Goal: Task Accomplishment & Management: Complete application form

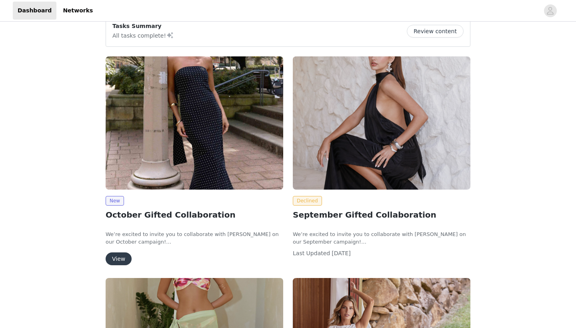
scroll to position [74, 0]
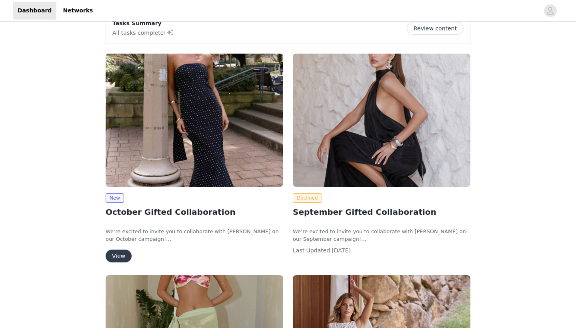
click at [122, 255] on button "View" at bounding box center [119, 256] width 26 height 13
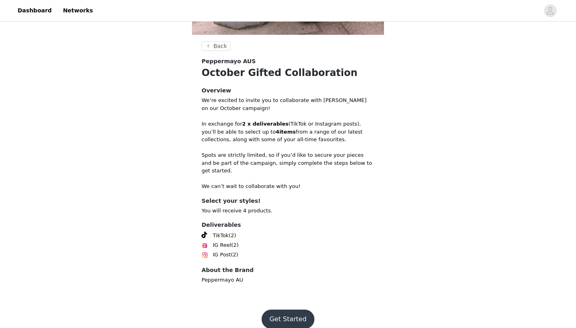
scroll to position [252, 0]
click at [290, 310] on button "Get Started" at bounding box center [288, 319] width 53 height 19
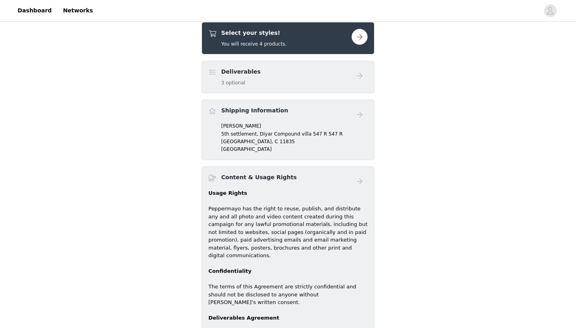
scroll to position [298, 0]
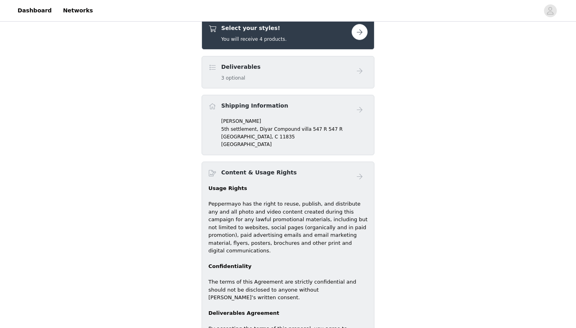
click at [361, 31] on button "button" at bounding box center [360, 32] width 16 height 16
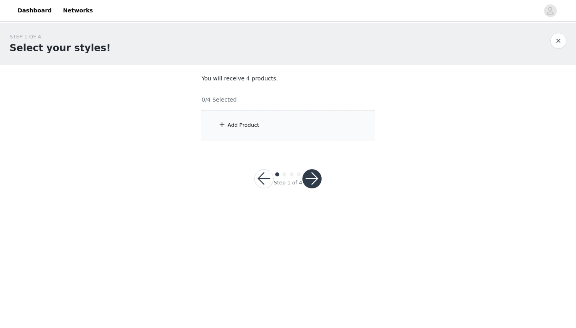
click at [209, 130] on div "Add Product" at bounding box center [288, 125] width 173 height 30
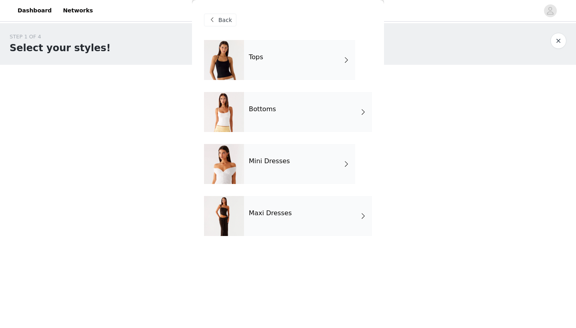
click at [277, 58] on div "Tops" at bounding box center [299, 60] width 111 height 40
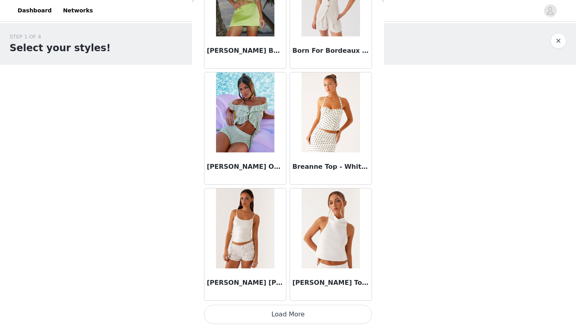
click at [336, 243] on img at bounding box center [331, 228] width 58 height 80
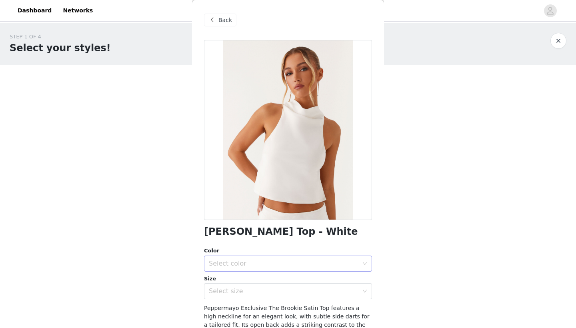
click at [314, 266] on div "Select color" at bounding box center [284, 264] width 150 height 8
click at [306, 283] on li "White" at bounding box center [288, 280] width 168 height 13
click at [306, 288] on div "Select size" at bounding box center [284, 291] width 150 height 8
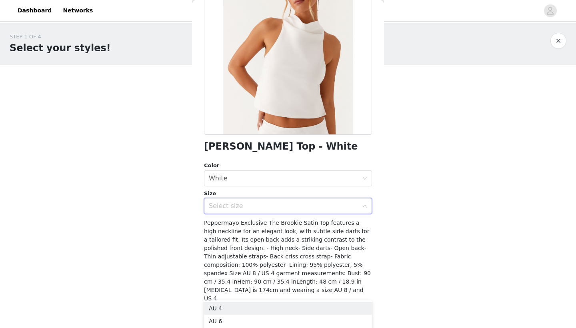
scroll to position [85, 0]
click at [299, 306] on li "AU 4" at bounding box center [288, 308] width 168 height 13
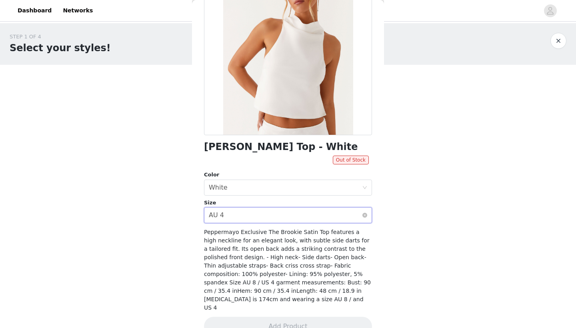
click at [291, 214] on div "Select size AU 4" at bounding box center [285, 215] width 153 height 15
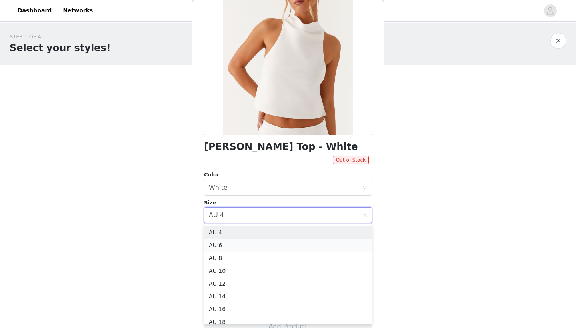
click at [281, 248] on li "AU 6" at bounding box center [288, 245] width 168 height 13
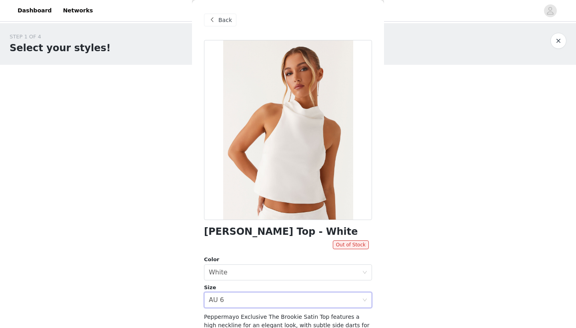
scroll to position [0, 0]
click at [215, 19] on span at bounding box center [212, 20] width 10 height 10
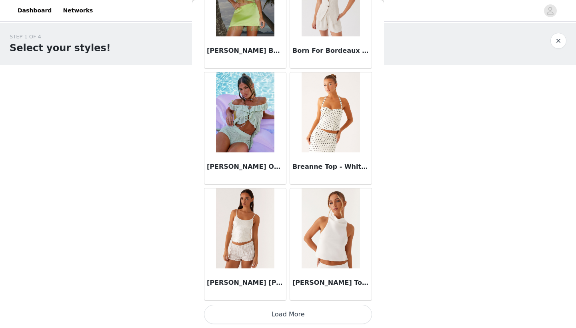
scroll to position [896, 0]
click at [260, 311] on button "Load More" at bounding box center [288, 314] width 168 height 19
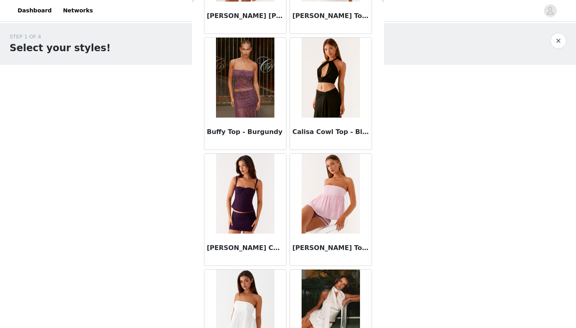
scroll to position [1286, 0]
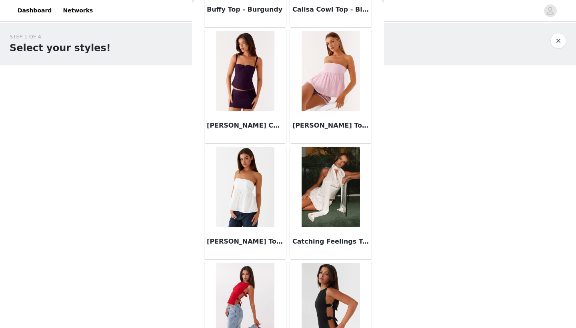
click at [319, 200] on img at bounding box center [331, 187] width 58 height 80
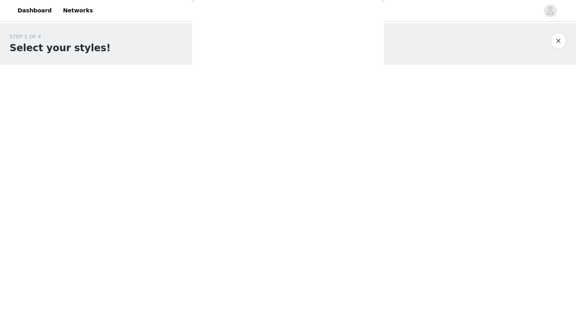
scroll to position [0, 0]
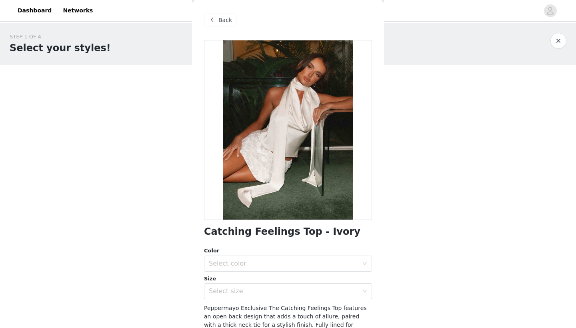
click at [315, 282] on div "Size Select size" at bounding box center [288, 287] width 168 height 25
click at [315, 293] on div "Select size" at bounding box center [284, 291] width 150 height 8
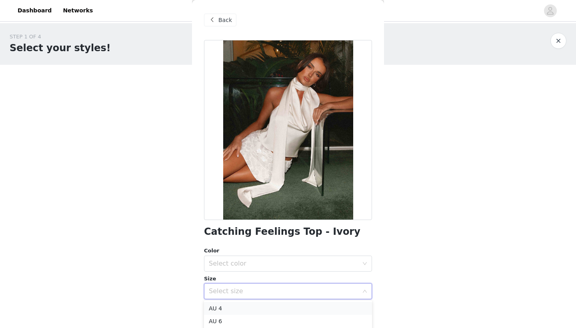
click at [300, 309] on li "AU 4" at bounding box center [288, 308] width 168 height 13
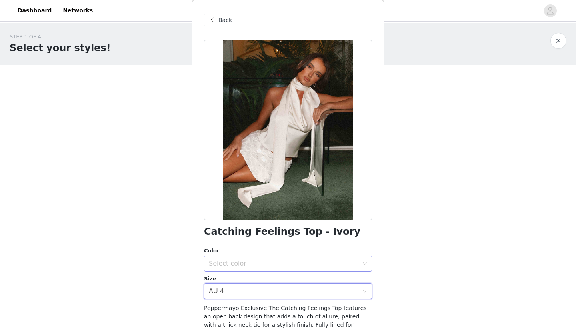
click at [299, 268] on div "Select color" at bounding box center [285, 263] width 153 height 15
click at [296, 283] on li "Ivory" at bounding box center [288, 280] width 168 height 13
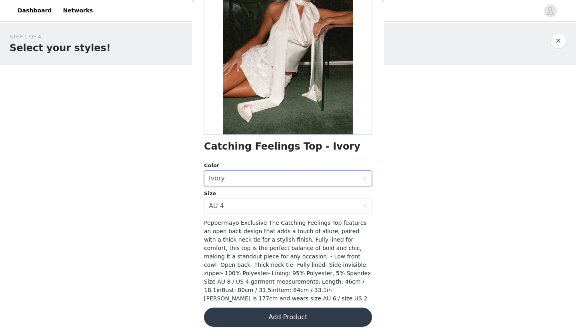
scroll to position [85, 0]
click at [289, 314] on button "Add Product" at bounding box center [288, 317] width 168 height 19
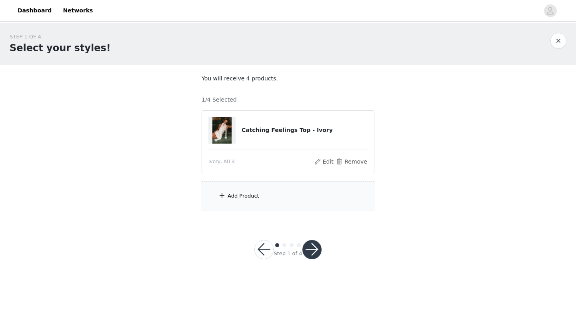
click at [276, 187] on div "Add Product" at bounding box center [288, 196] width 173 height 30
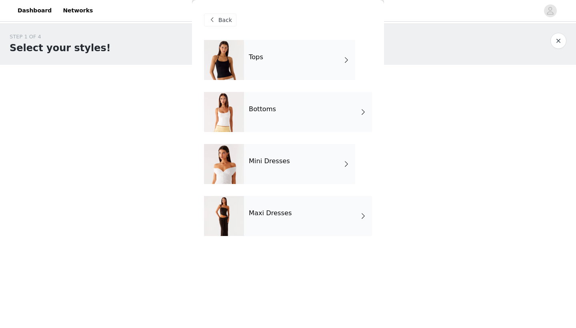
click at [274, 110] on div "Bottoms" at bounding box center [308, 112] width 128 height 40
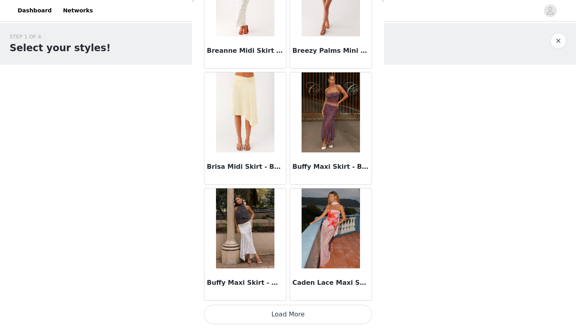
scroll to position [896, 0]
click at [292, 311] on button "Load More" at bounding box center [288, 314] width 168 height 19
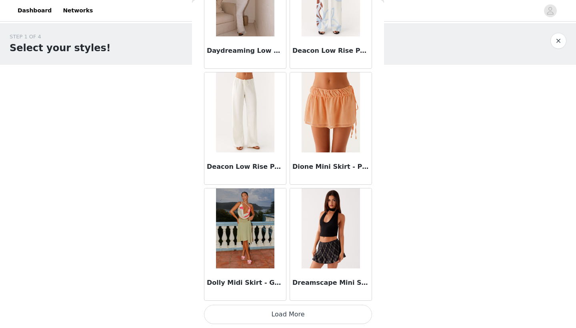
scroll to position [2057, 0]
click at [290, 310] on button "Load More" at bounding box center [288, 314] width 168 height 19
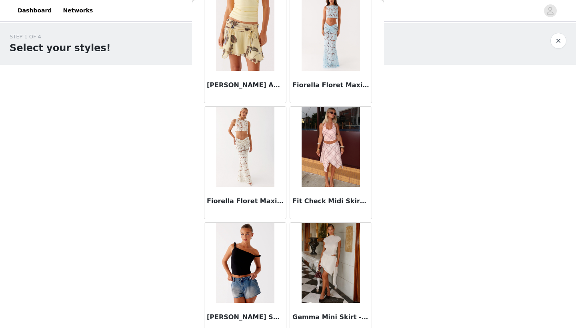
scroll to position [2479, 0]
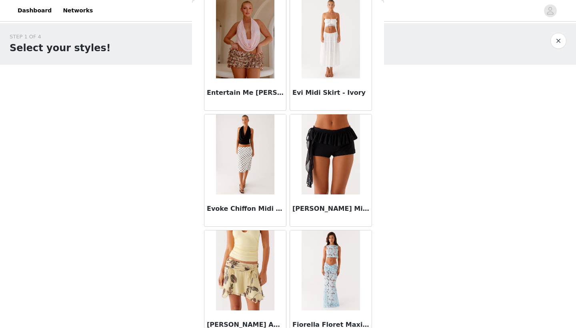
click at [248, 156] on img at bounding box center [245, 154] width 58 height 80
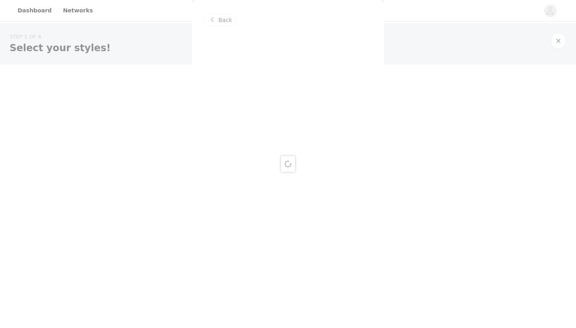
scroll to position [0, 0]
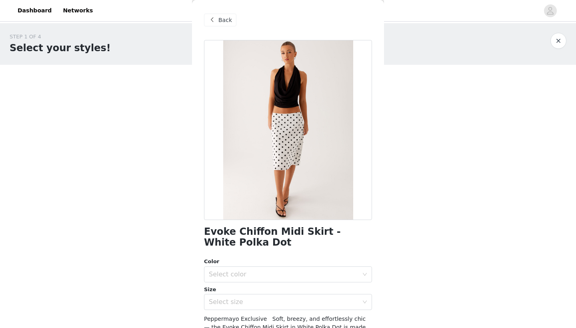
click at [293, 262] on div "Color" at bounding box center [288, 262] width 168 height 8
click at [293, 272] on div "Select color" at bounding box center [284, 274] width 150 height 8
click at [288, 294] on li "White Polka Dot" at bounding box center [288, 291] width 168 height 13
click at [289, 296] on div "Select size" at bounding box center [285, 301] width 153 height 15
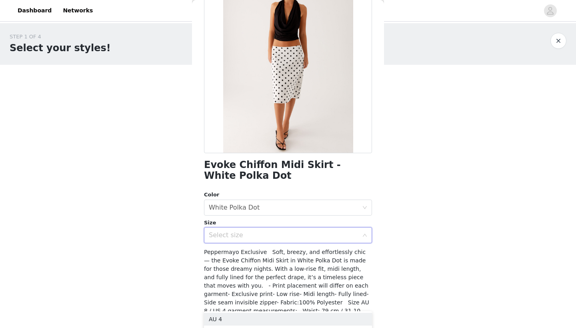
scroll to position [69, 0]
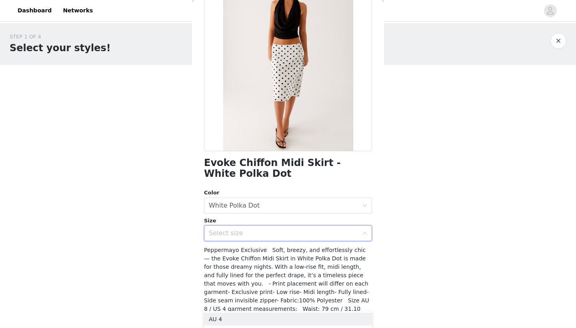
click at [274, 233] on div "Select size" at bounding box center [284, 233] width 150 height 8
click at [280, 230] on div "Select size" at bounding box center [284, 233] width 150 height 8
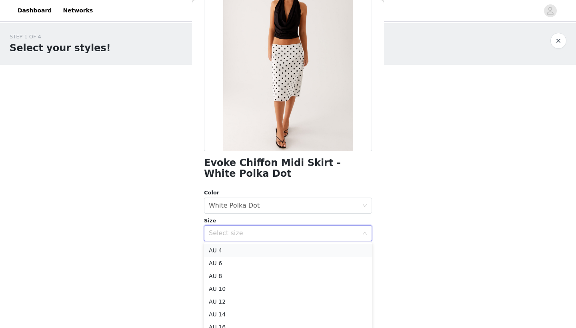
click at [301, 250] on li "AU 4" at bounding box center [288, 250] width 168 height 13
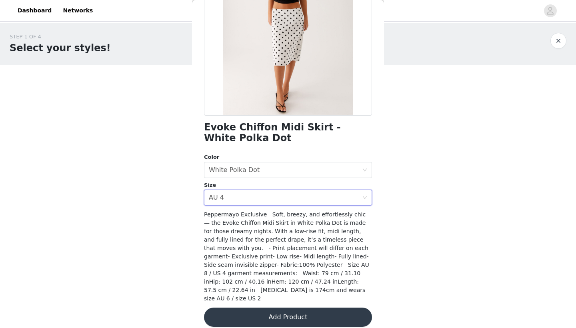
scroll to position [104, 0]
click at [298, 311] on button "Add Product" at bounding box center [288, 317] width 168 height 19
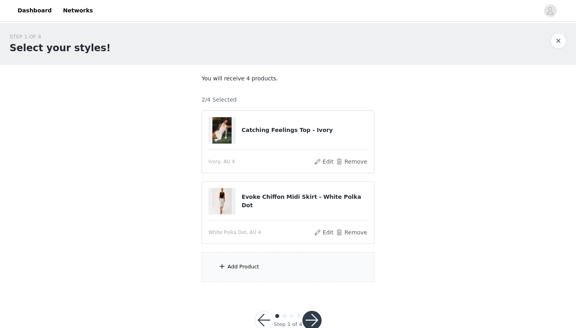
click at [248, 268] on div "Add Product" at bounding box center [244, 267] width 32 height 8
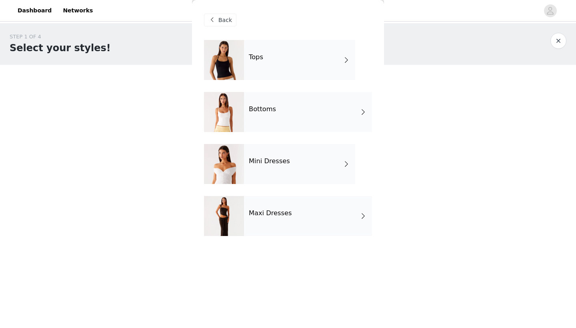
click at [248, 112] on div "Bottoms" at bounding box center [308, 112] width 128 height 40
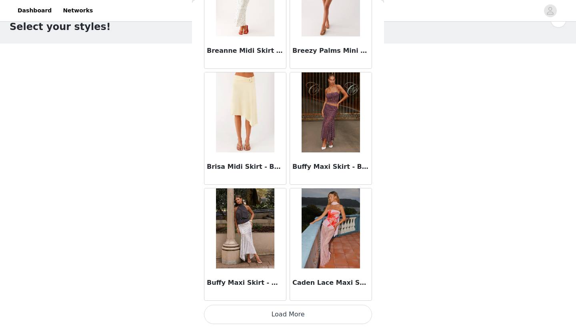
scroll to position [21, 0]
click at [251, 313] on button "Load More" at bounding box center [288, 314] width 168 height 19
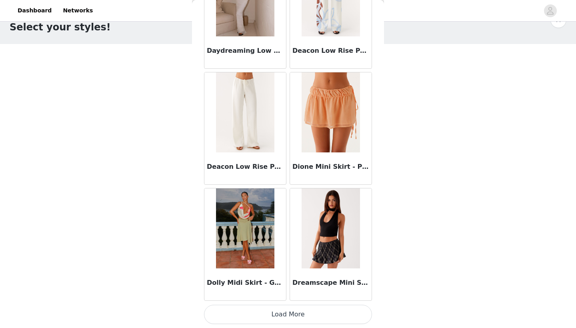
scroll to position [2057, 0]
click at [261, 312] on button "Load More" at bounding box center [288, 314] width 168 height 19
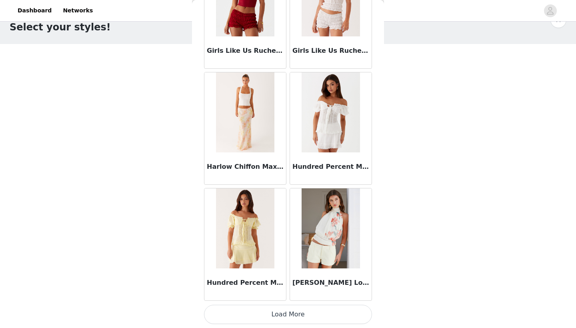
scroll to position [3217, 0]
click at [277, 316] on button "Load More" at bounding box center [288, 314] width 168 height 19
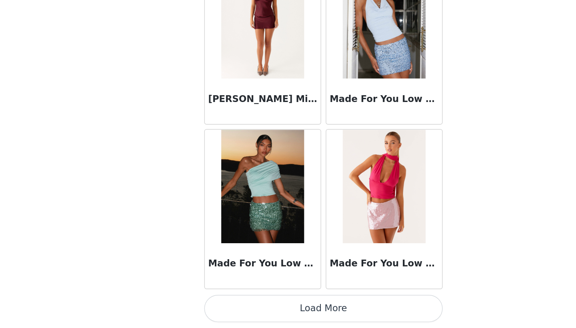
scroll to position [21, 0]
click at [269, 305] on button "Load More" at bounding box center [288, 314] width 168 height 19
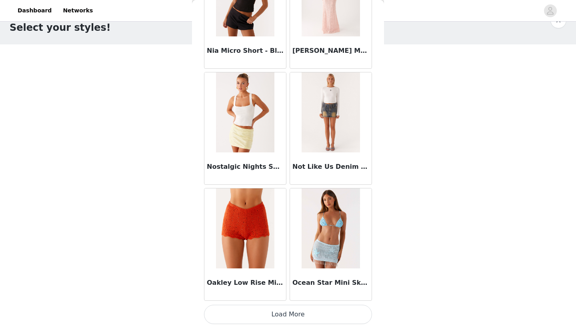
scroll to position [5537, 0]
click at [320, 314] on button "Load More" at bounding box center [288, 314] width 168 height 19
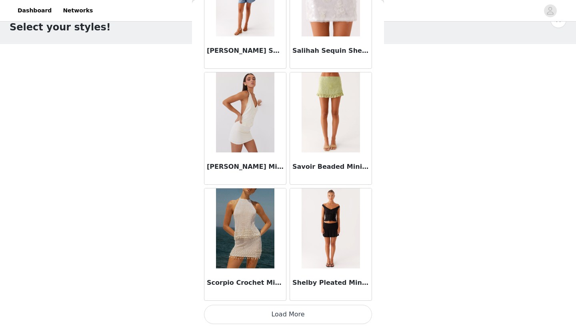
scroll to position [6698, 0]
click at [296, 314] on button "Load More" at bounding box center [288, 314] width 168 height 19
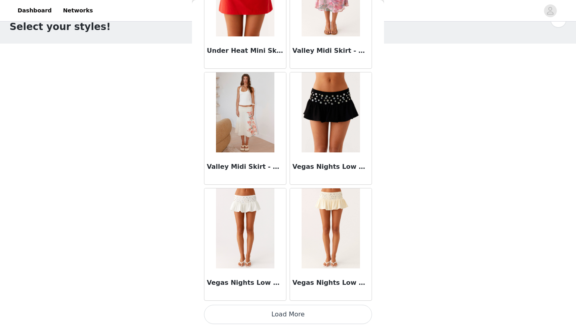
scroll to position [21, 0]
click at [280, 312] on button "Load More" at bounding box center [288, 314] width 168 height 19
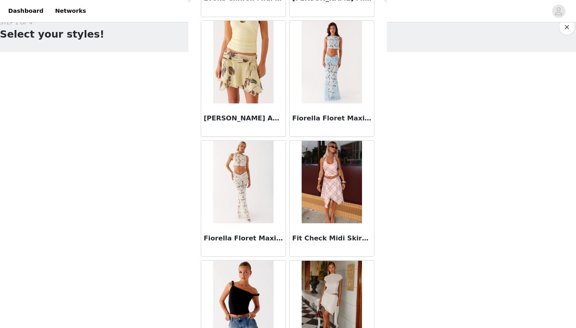
scroll to position [2702, 0]
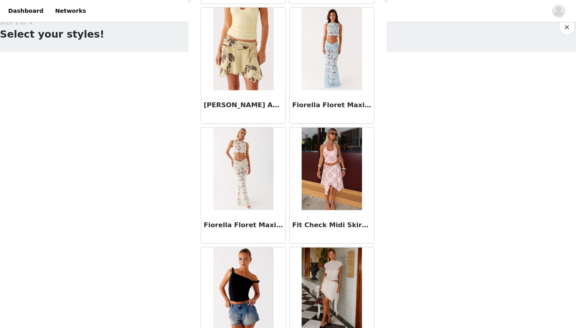
click at [317, 168] on img at bounding box center [331, 163] width 58 height 80
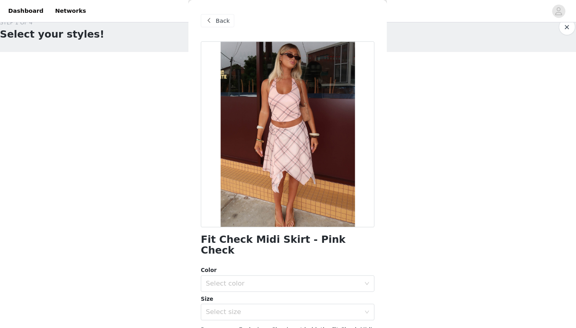
scroll to position [11, 0]
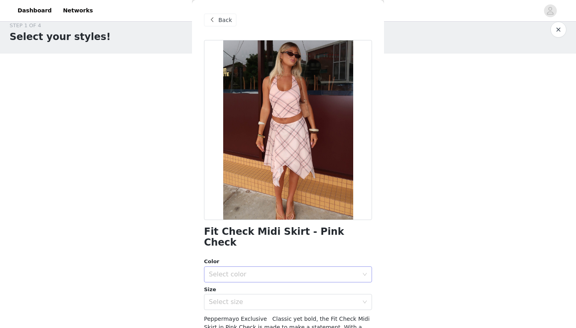
click at [298, 270] on div "Select color" at bounding box center [284, 274] width 150 height 8
click at [297, 276] on li "Pink Check" at bounding box center [288, 280] width 168 height 13
click at [299, 298] on div "Select size" at bounding box center [284, 302] width 150 height 8
click at [297, 307] on li "AU 4" at bounding box center [288, 308] width 168 height 13
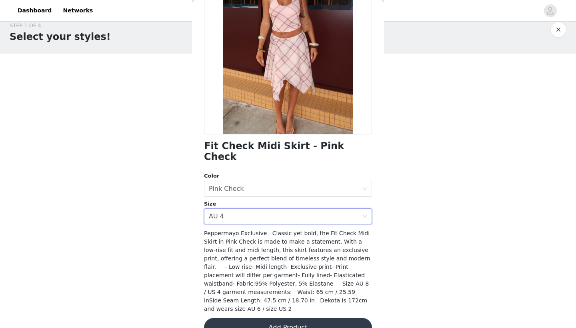
scroll to position [85, 0]
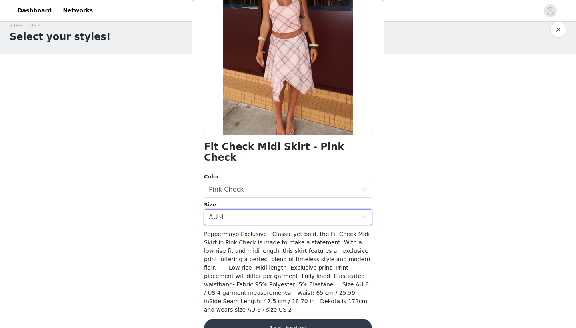
click at [297, 319] on button "Add Product" at bounding box center [288, 328] width 168 height 19
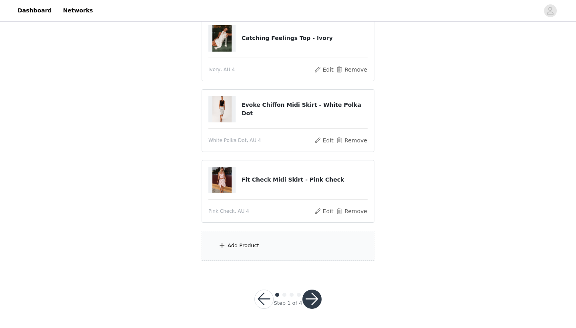
scroll to position [92, 0]
click at [246, 244] on div "Add Product" at bounding box center [244, 246] width 32 height 8
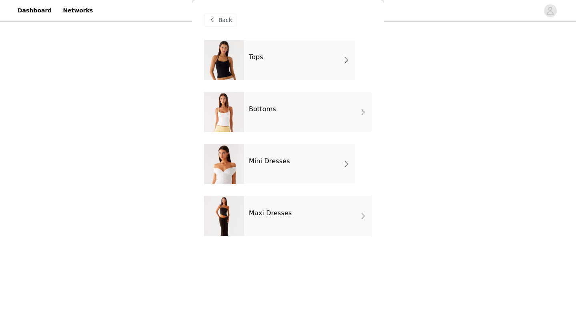
click at [254, 224] on div "Maxi Dresses" at bounding box center [308, 216] width 128 height 40
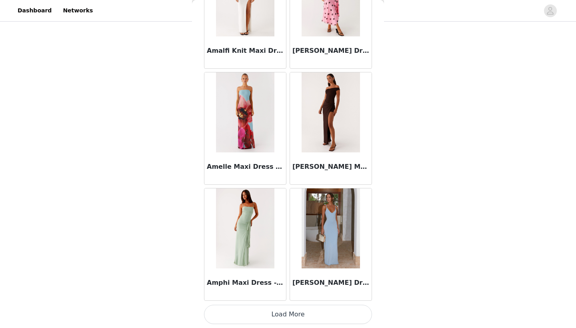
scroll to position [896, 0]
click at [261, 312] on button "Load More" at bounding box center [288, 314] width 168 height 19
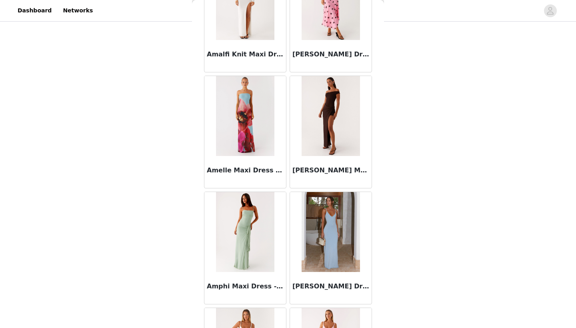
scroll to position [92, 0]
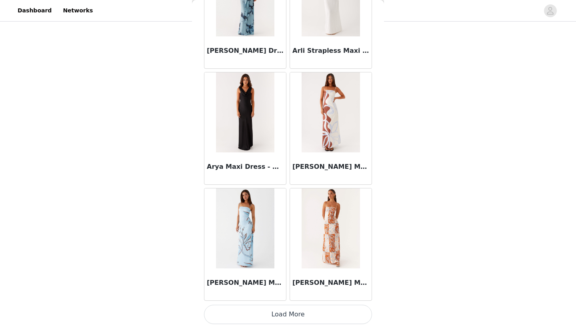
click at [263, 320] on button "Load More" at bounding box center [288, 314] width 168 height 19
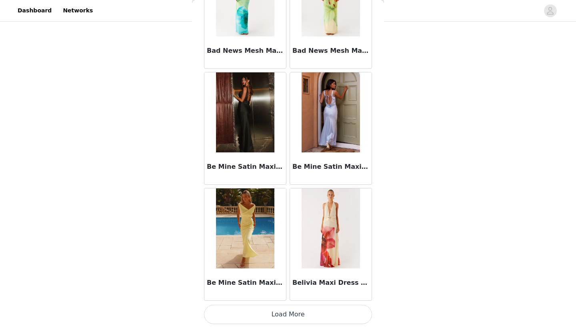
click at [300, 318] on button "Load More" at bounding box center [288, 314] width 168 height 19
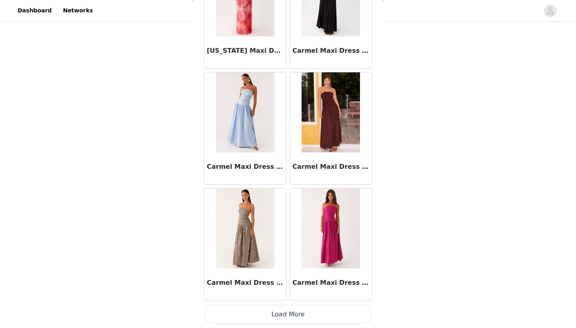
click at [295, 314] on button "Load More" at bounding box center [288, 314] width 168 height 19
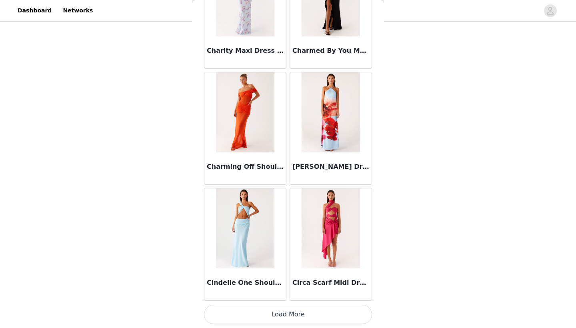
click at [292, 315] on button "Load More" at bounding box center [288, 314] width 168 height 19
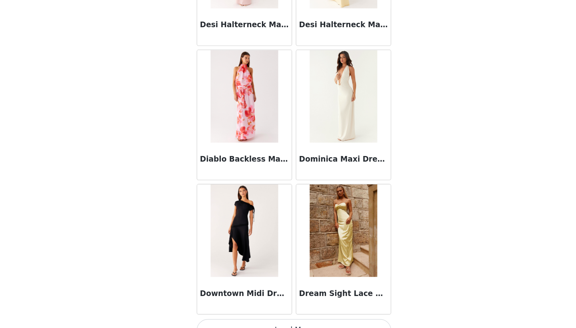
scroll to position [82, 0]
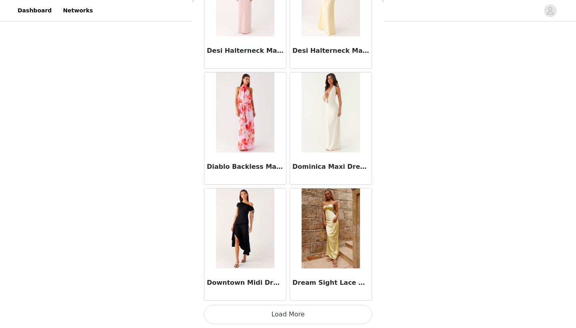
click at [275, 316] on button "Load More" at bounding box center [288, 314] width 168 height 19
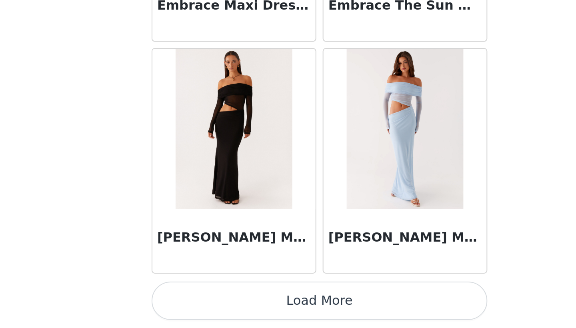
scroll to position [92, 0]
click at [204, 305] on button "Load More" at bounding box center [288, 314] width 168 height 19
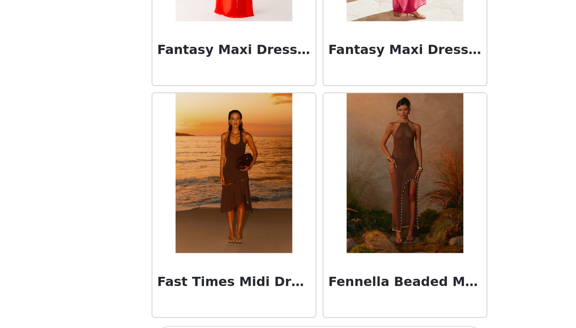
scroll to position [9008, 0]
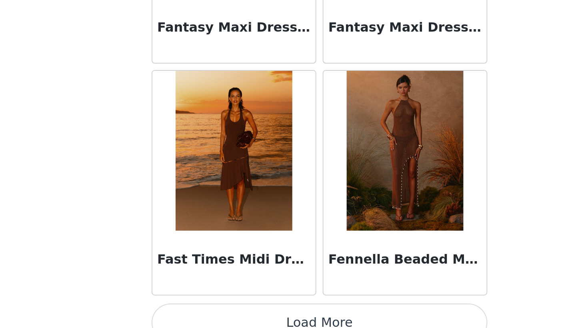
click at [216, 199] on img at bounding box center [245, 239] width 58 height 80
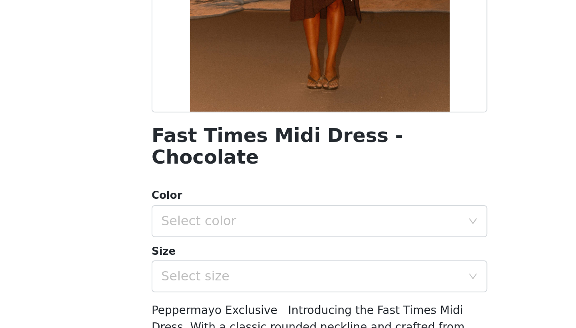
scroll to position [91, 0]
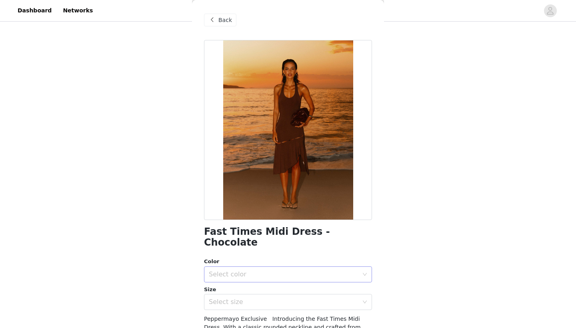
click at [267, 270] on div "Select color" at bounding box center [284, 274] width 150 height 8
click at [263, 278] on li "Chocolate" at bounding box center [288, 280] width 168 height 13
click at [264, 298] on div "Select size" at bounding box center [284, 302] width 150 height 8
click at [264, 307] on li "AU 4" at bounding box center [288, 308] width 168 height 13
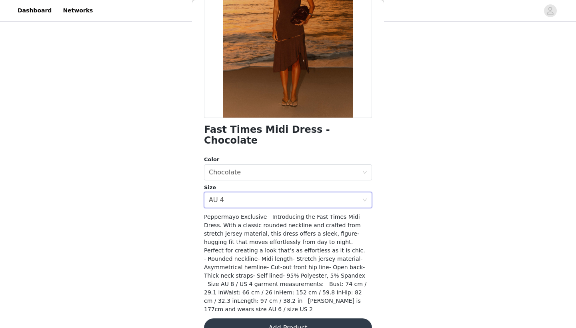
scroll to position [102, 0]
click at [270, 319] on button "Add Product" at bounding box center [288, 328] width 168 height 19
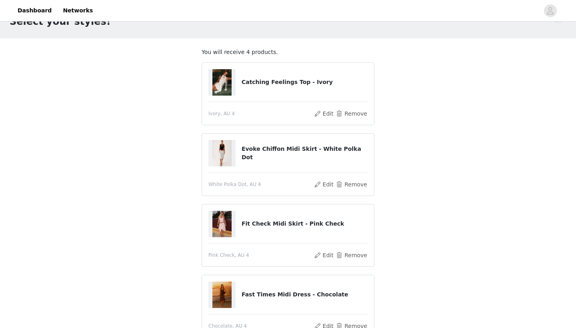
scroll to position [20, 0]
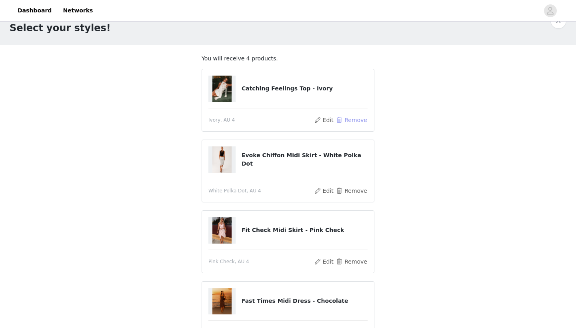
click at [343, 120] on button "Remove" at bounding box center [352, 120] width 32 height 10
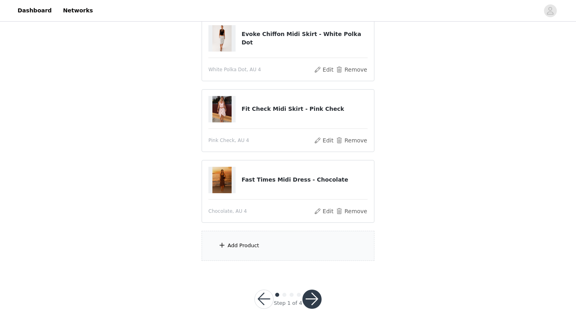
scroll to position [92, 0]
click at [248, 249] on div "Add Product" at bounding box center [244, 246] width 32 height 8
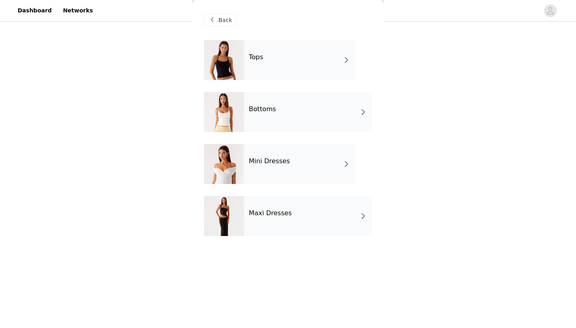
click at [262, 208] on div "Maxi Dresses" at bounding box center [308, 216] width 128 height 40
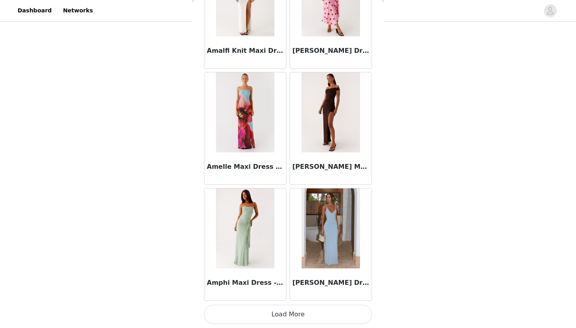
click at [269, 318] on button "Load More" at bounding box center [288, 314] width 168 height 19
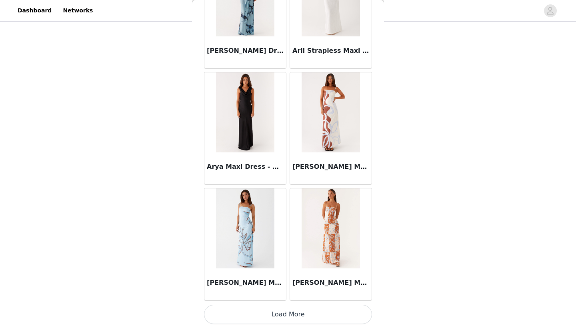
click at [275, 315] on button "Load More" at bounding box center [288, 314] width 168 height 19
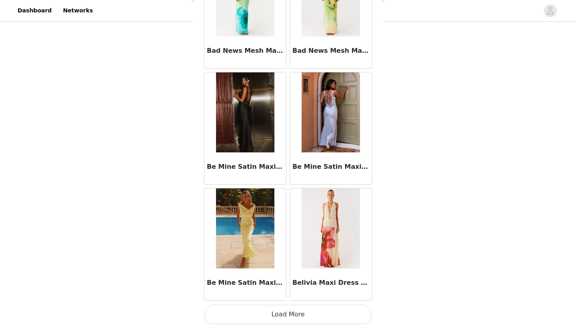
click at [279, 314] on button "Load More" at bounding box center [288, 314] width 168 height 19
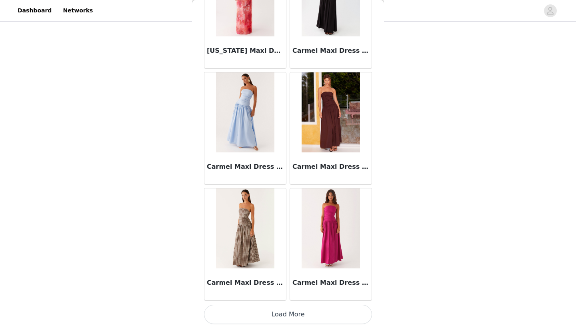
click at [280, 313] on button "Load More" at bounding box center [288, 314] width 168 height 19
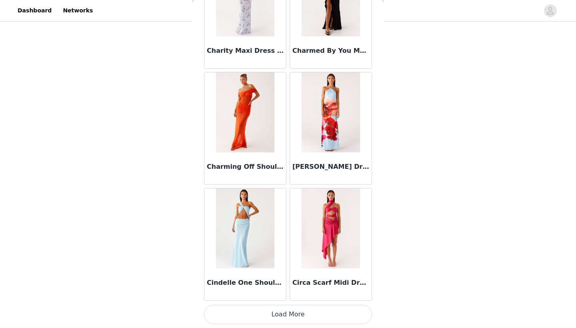
click at [281, 317] on button "Load More" at bounding box center [288, 314] width 168 height 19
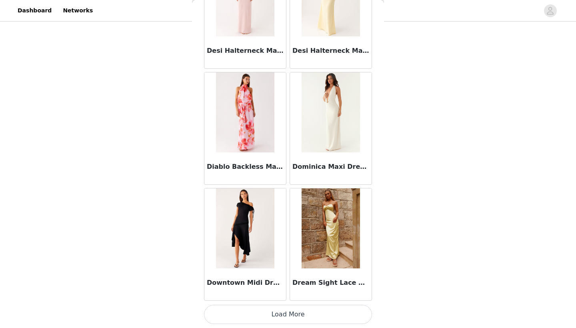
click at [283, 315] on button "Load More" at bounding box center [288, 314] width 168 height 19
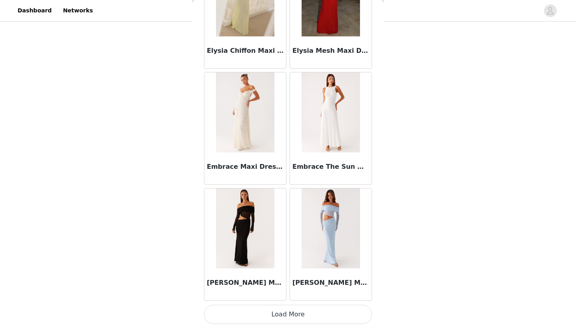
click at [294, 308] on button "Load More" at bounding box center [288, 314] width 168 height 19
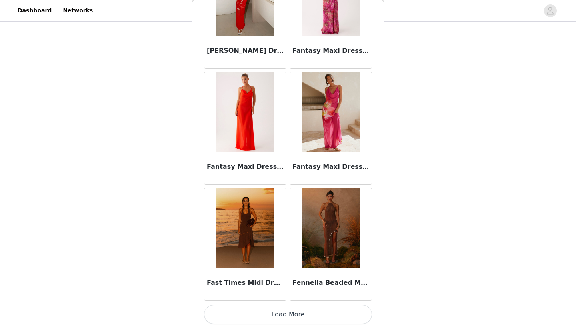
scroll to position [9018, 0]
click at [295, 315] on button "Load More" at bounding box center [288, 314] width 168 height 19
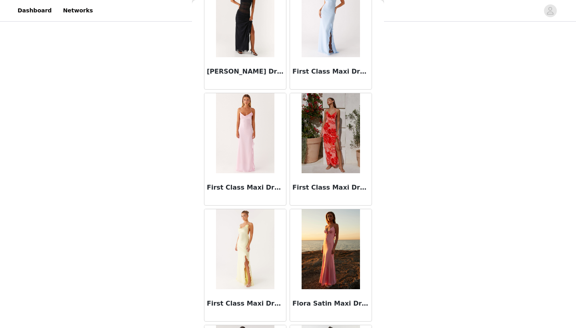
scroll to position [50, 0]
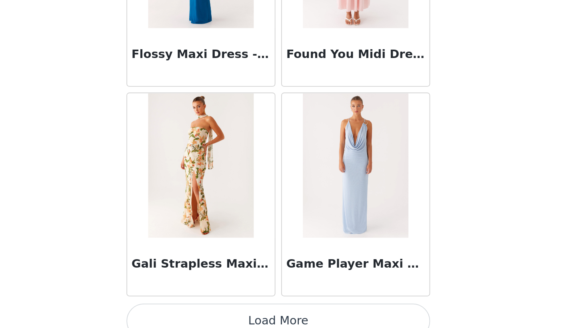
click at [204, 305] on button "Load More" at bounding box center [288, 314] width 168 height 19
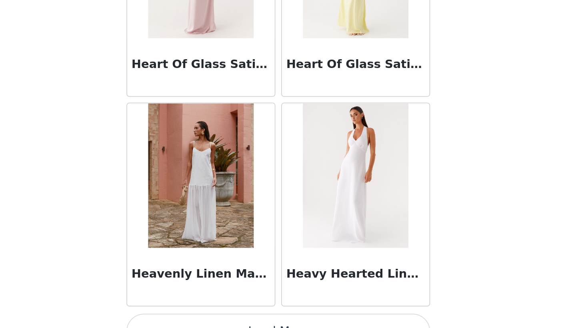
scroll to position [11338, 0]
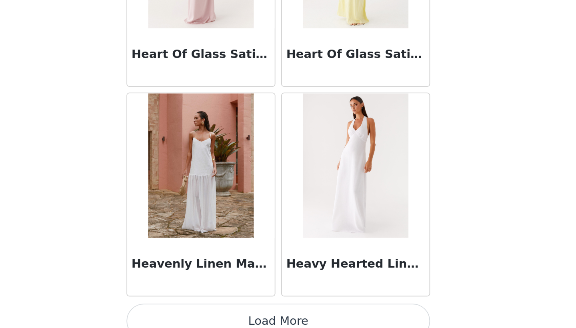
click at [204, 305] on button "Load More" at bounding box center [288, 314] width 168 height 19
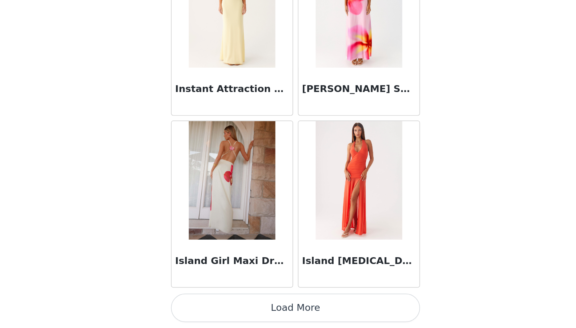
scroll to position [92, 0]
click at [204, 305] on button "Load More" at bounding box center [288, 314] width 168 height 19
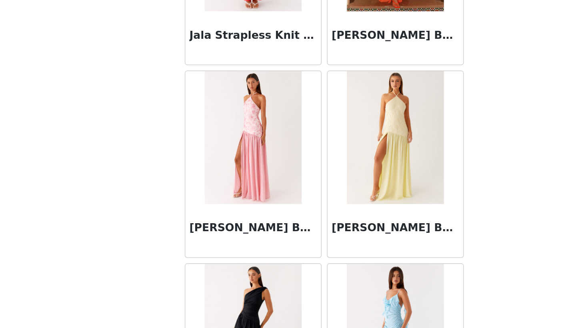
scroll to position [13128, 0]
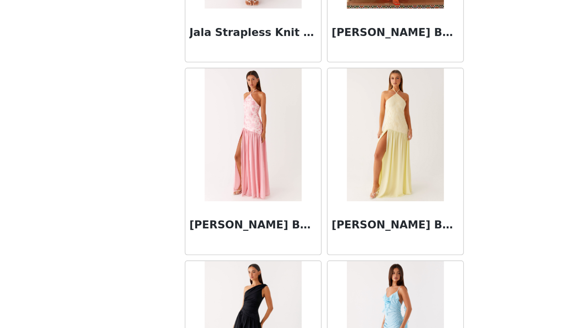
click at [216, 140] on img at bounding box center [245, 180] width 58 height 80
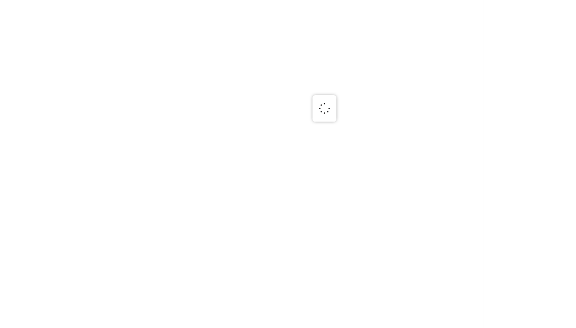
scroll to position [0, 0]
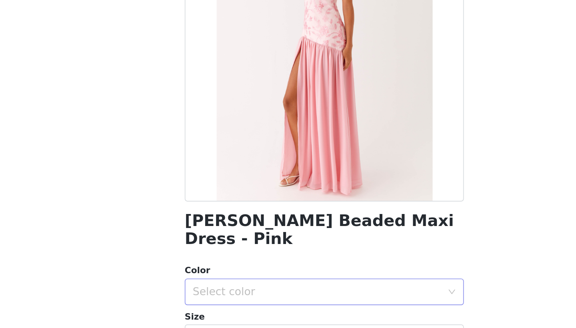
click at [209, 270] on div "Select color" at bounding box center [284, 274] width 150 height 8
click at [204, 274] on li "Pink" at bounding box center [288, 280] width 168 height 13
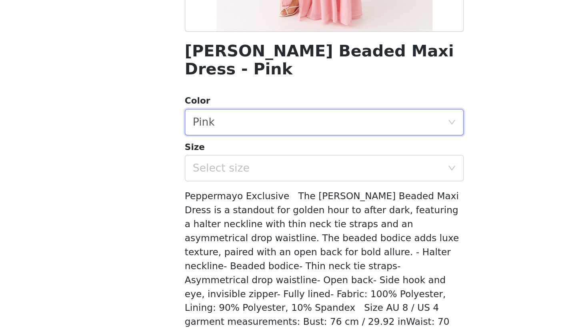
scroll to position [102, 0]
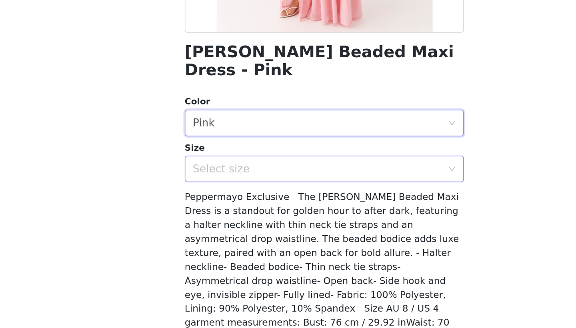
click at [209, 196] on div "Select size" at bounding box center [284, 200] width 150 height 8
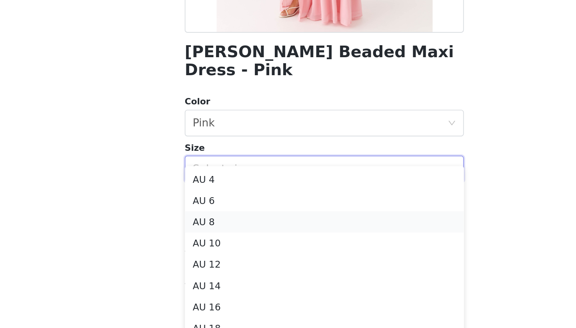
click at [204, 226] on li "AU 8" at bounding box center [288, 232] width 168 height 13
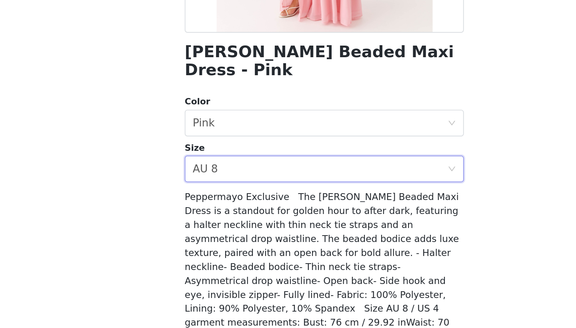
scroll to position [66, 0]
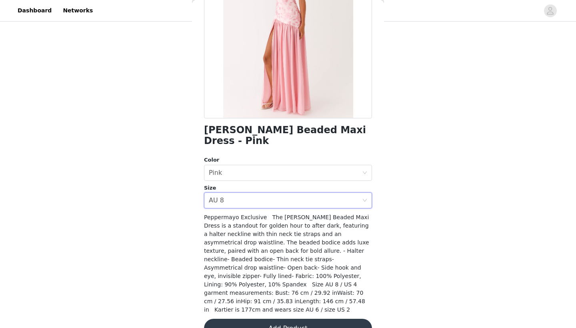
click at [268, 319] on button "Add Product" at bounding box center [288, 328] width 168 height 19
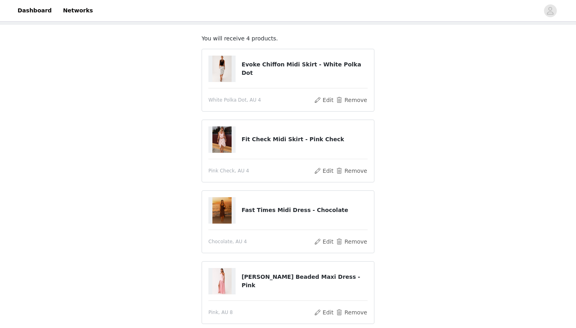
scroll to position [32, 0]
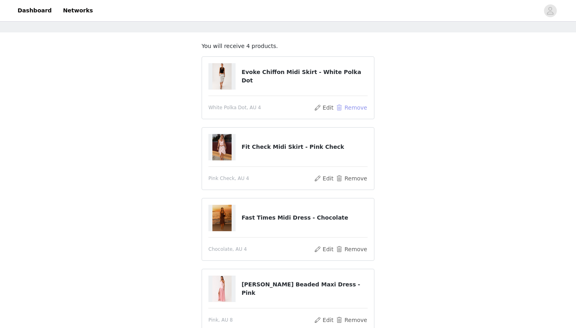
click at [346, 104] on button "Remove" at bounding box center [352, 108] width 32 height 10
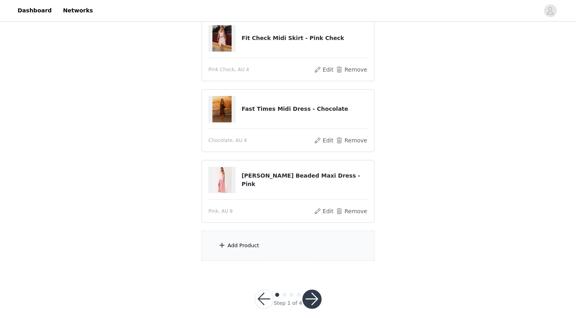
scroll to position [92, 0]
click at [260, 242] on div "Add Product" at bounding box center [288, 246] width 173 height 30
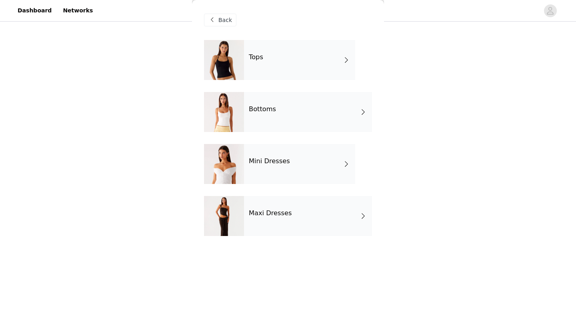
click at [274, 166] on div "Mini Dresses" at bounding box center [299, 164] width 111 height 40
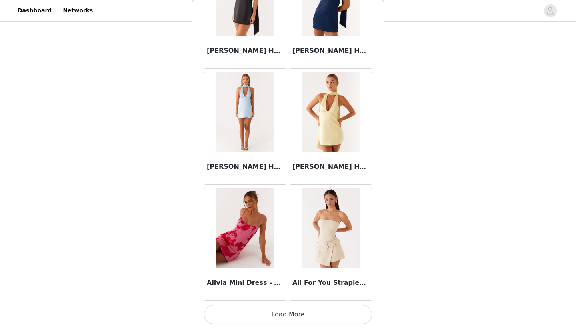
scroll to position [896, 0]
click at [269, 315] on button "Load More" at bounding box center [288, 314] width 168 height 19
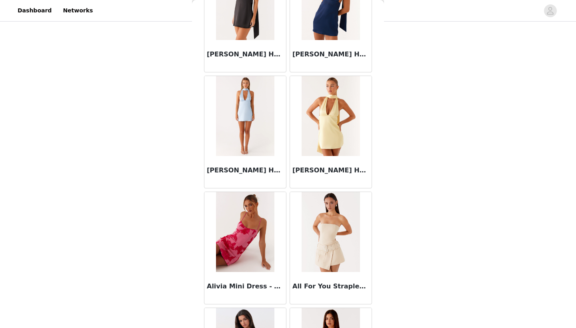
scroll to position [92, 0]
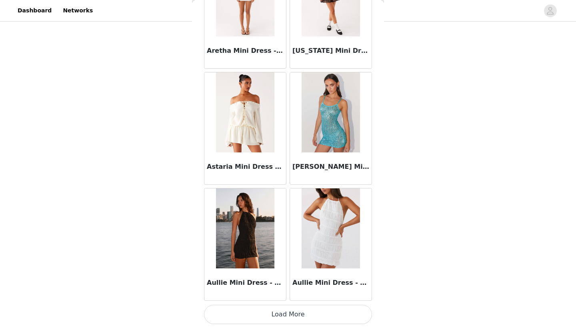
click at [284, 315] on button "Load More" at bounding box center [288, 314] width 168 height 19
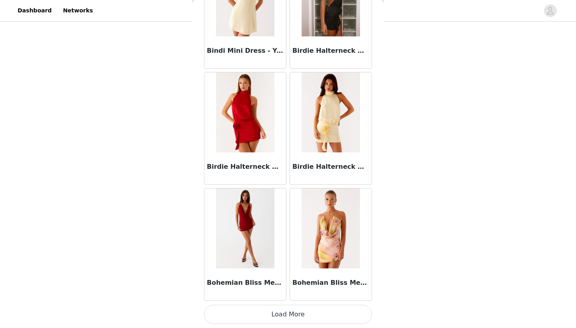
scroll to position [3217, 0]
click at [279, 306] on button "Load More" at bounding box center [288, 314] width 168 height 19
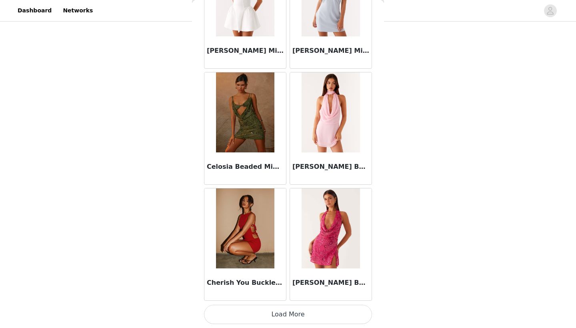
scroll to position [92, 0]
click at [274, 317] on button "Load More" at bounding box center [288, 314] width 168 height 19
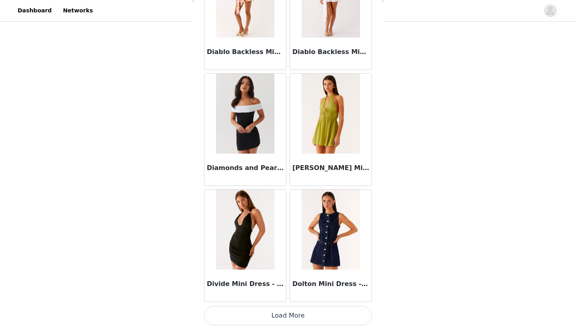
click at [275, 315] on button "Load More" at bounding box center [288, 315] width 168 height 19
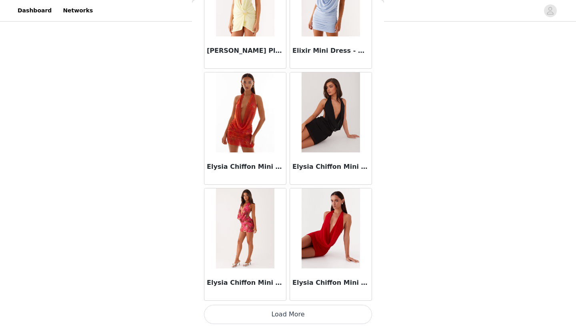
click at [274, 316] on button "Load More" at bounding box center [288, 314] width 168 height 19
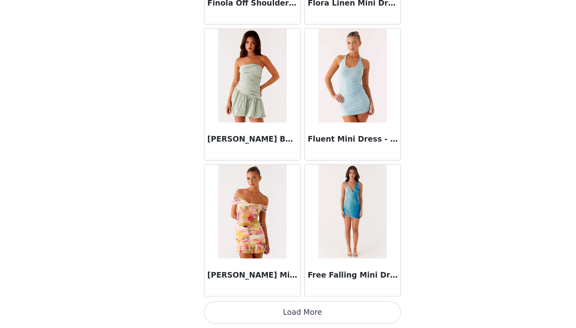
click at [263, 305] on button "Load More" at bounding box center [288, 314] width 168 height 19
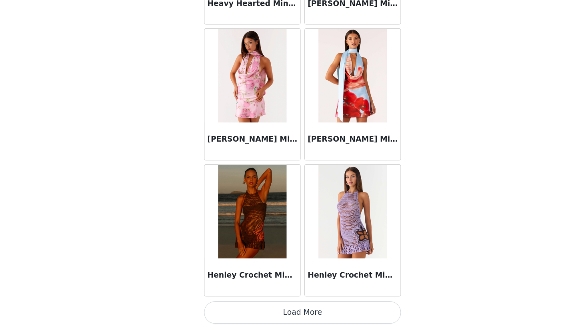
click at [264, 305] on button "Load More" at bounding box center [288, 314] width 168 height 19
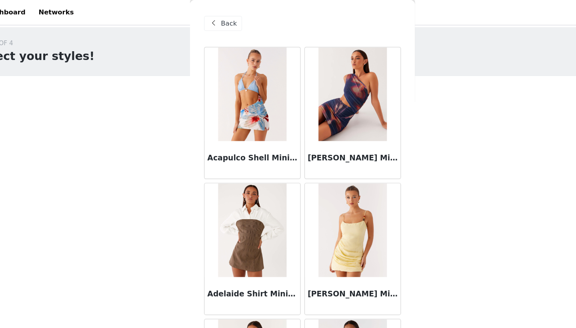
scroll to position [0, 0]
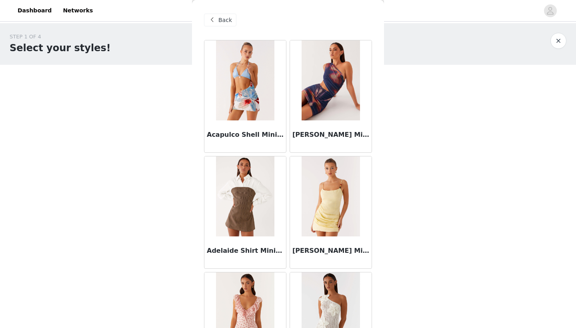
click at [225, 19] on span "Back" at bounding box center [225, 20] width 14 height 8
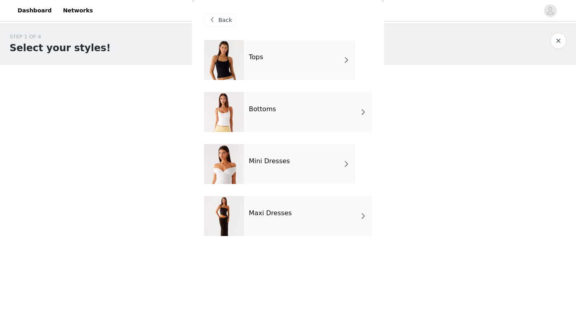
click at [272, 208] on div "Maxi Dresses" at bounding box center [308, 216] width 128 height 40
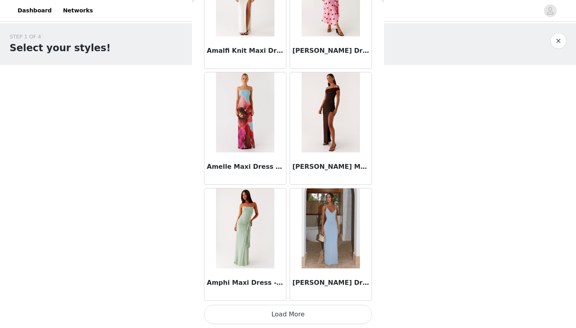
scroll to position [896, 0]
click at [292, 312] on button "Load More" at bounding box center [288, 314] width 168 height 19
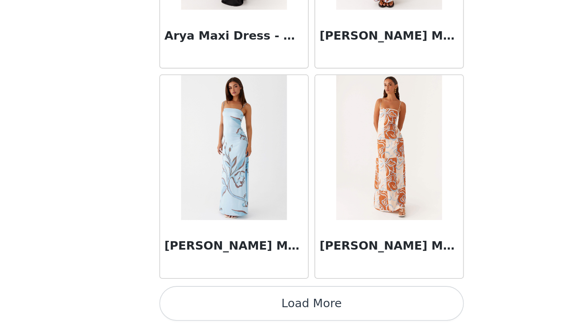
scroll to position [92, 0]
click at [204, 305] on button "Load More" at bounding box center [288, 314] width 168 height 19
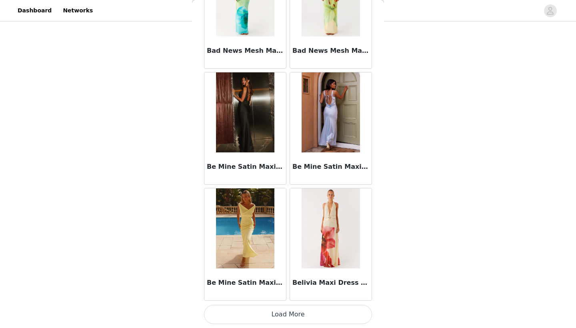
scroll to position [3217, 0]
click at [305, 312] on button "Load More" at bounding box center [288, 314] width 168 height 19
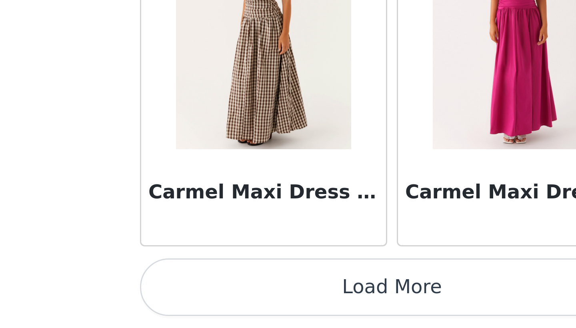
scroll to position [92, 0]
click at [204, 305] on button "Load More" at bounding box center [288, 314] width 168 height 19
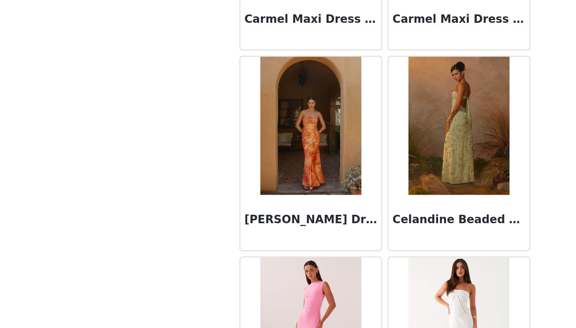
scroll to position [4976, 0]
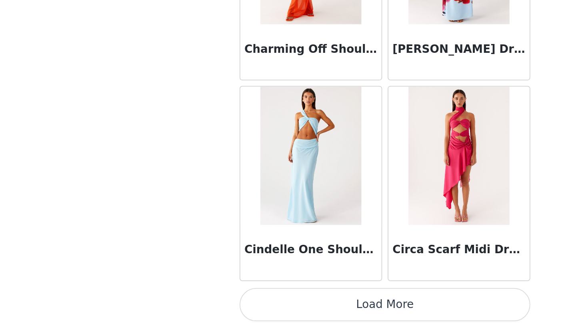
click at [235, 305] on button "Load More" at bounding box center [288, 314] width 168 height 19
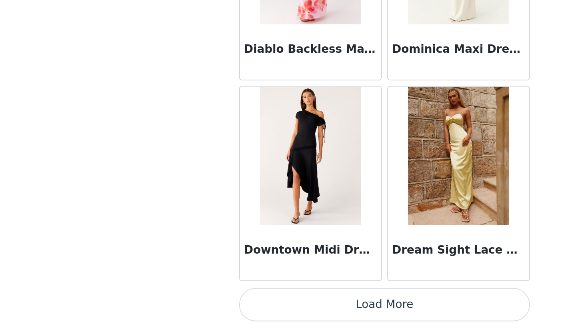
scroll to position [92, 0]
click at [214, 305] on button "Load More" at bounding box center [288, 314] width 168 height 19
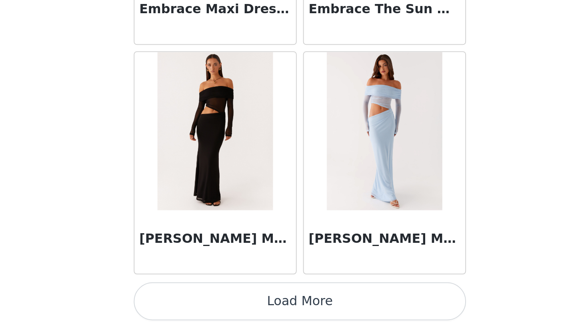
scroll to position [69, 0]
click at [204, 305] on button "Load More" at bounding box center [288, 314] width 168 height 19
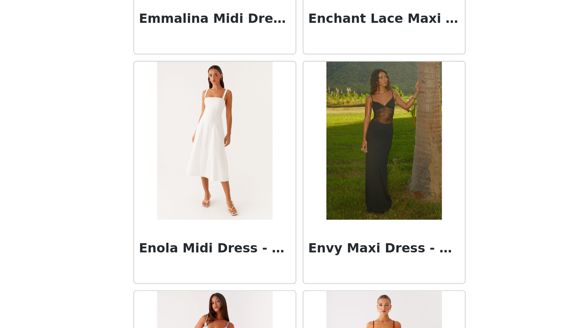
scroll to position [8201, 0]
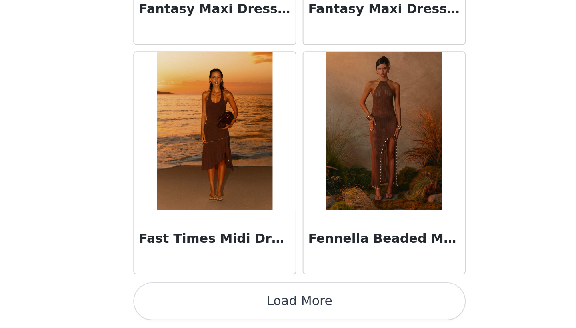
click at [204, 305] on button "Load More" at bounding box center [288, 314] width 168 height 19
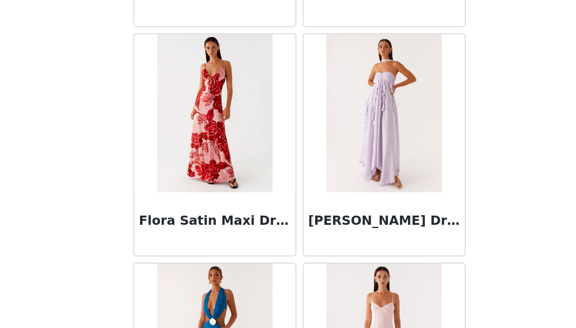
scroll to position [9942, 0]
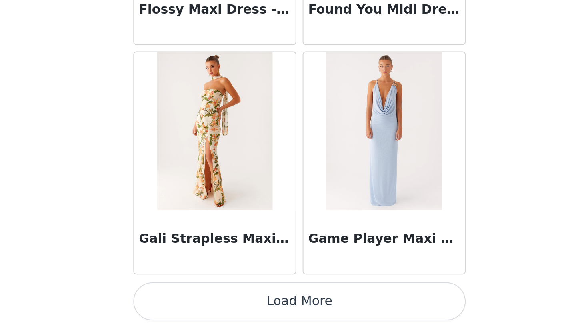
click at [204, 305] on button "Load More" at bounding box center [288, 314] width 168 height 19
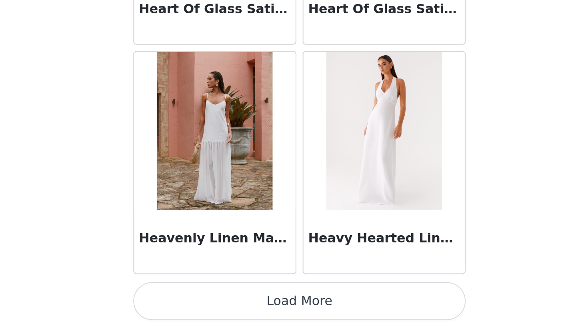
scroll to position [92, 0]
click at [204, 305] on button "Load More" at bounding box center [288, 314] width 168 height 19
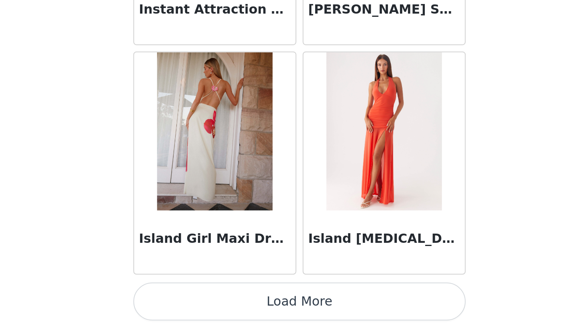
click at [204, 305] on button "Load More" at bounding box center [288, 314] width 168 height 19
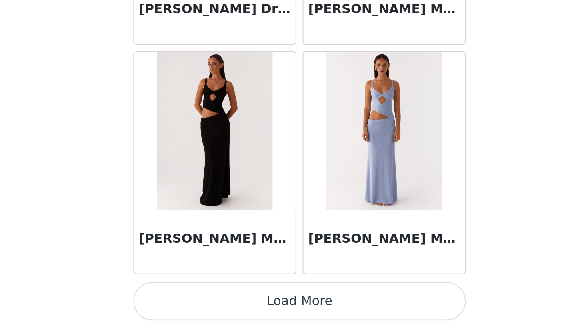
scroll to position [92, 0]
click at [204, 305] on button "Load More" at bounding box center [288, 314] width 168 height 19
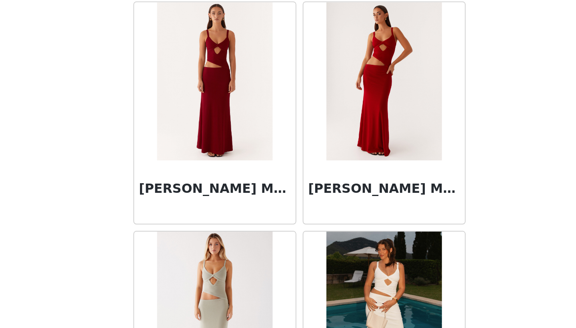
scroll to position [13800, 0]
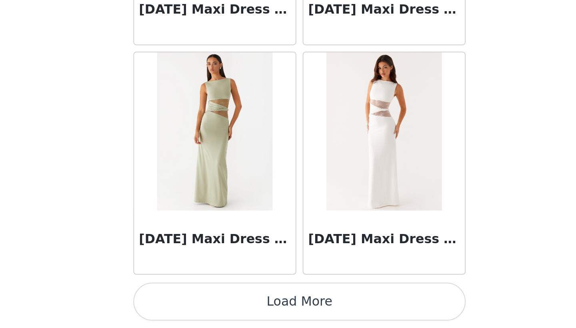
click at [204, 305] on button "Load More" at bounding box center [288, 314] width 168 height 19
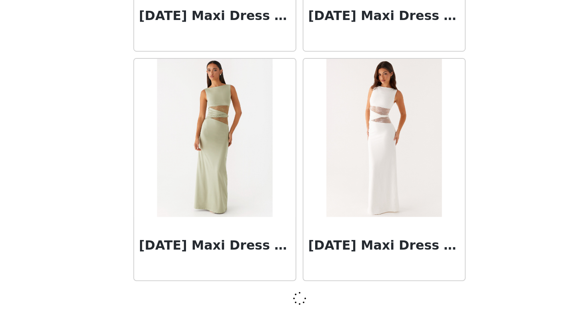
scroll to position [92, 0]
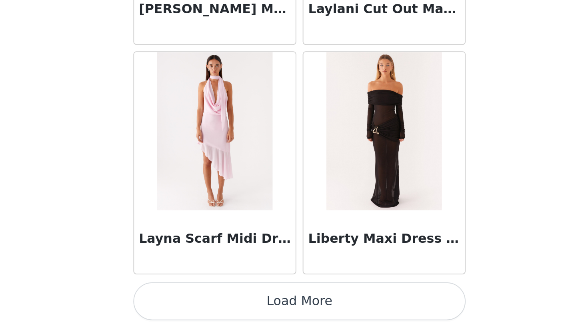
click at [204, 305] on button "Load More" at bounding box center [288, 314] width 168 height 19
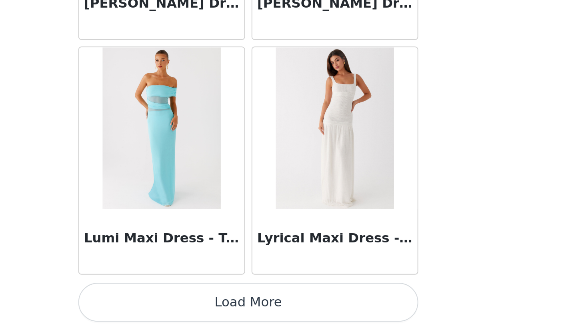
click at [204, 305] on button "Load More" at bounding box center [288, 314] width 168 height 19
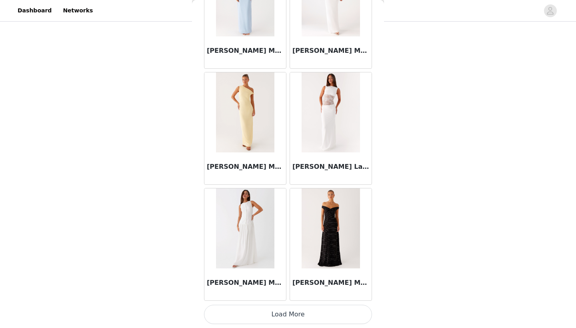
click at [278, 312] on button "Load More" at bounding box center [288, 314] width 168 height 19
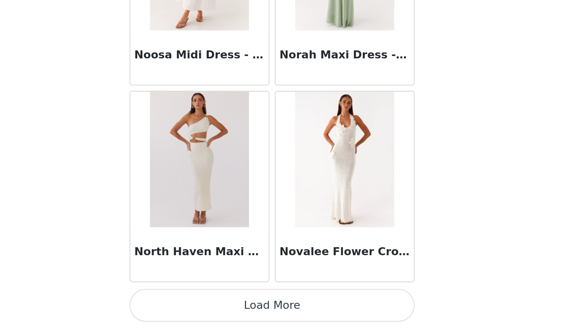
click at [204, 305] on button "Load More" at bounding box center [288, 314] width 168 height 19
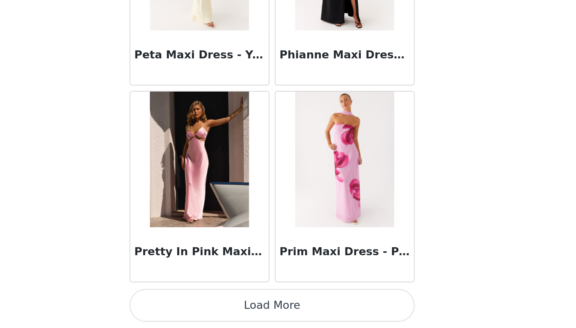
scroll to position [20621, 0]
click at [204, 305] on button "Load More" at bounding box center [288, 314] width 168 height 19
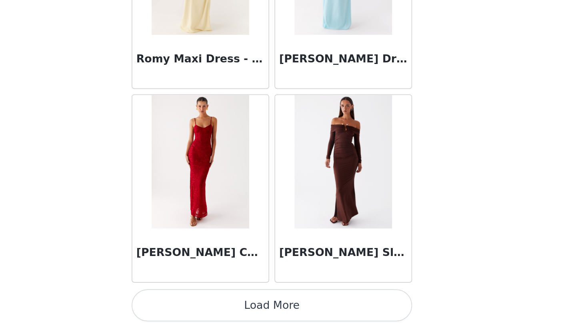
scroll to position [92, 0]
click at [204, 305] on button "Load More" at bounding box center [288, 314] width 168 height 19
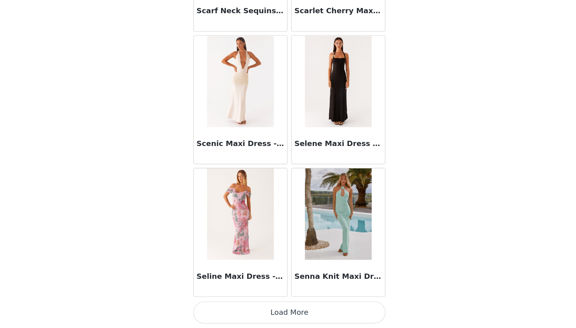
scroll to position [22942, 0]
click at [273, 305] on button "Load More" at bounding box center [288, 314] width 168 height 19
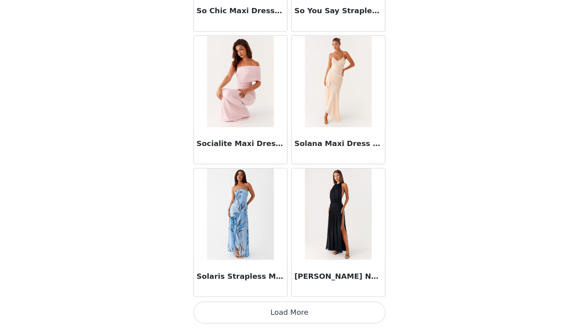
scroll to position [92, 0]
click at [266, 305] on button "Load More" at bounding box center [288, 314] width 168 height 19
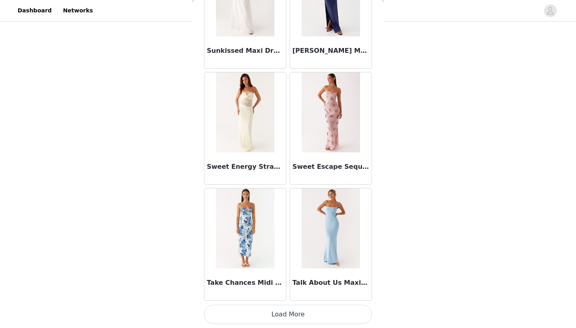
scroll to position [25262, 0]
click at [311, 315] on button "Load More" at bounding box center [288, 314] width 168 height 19
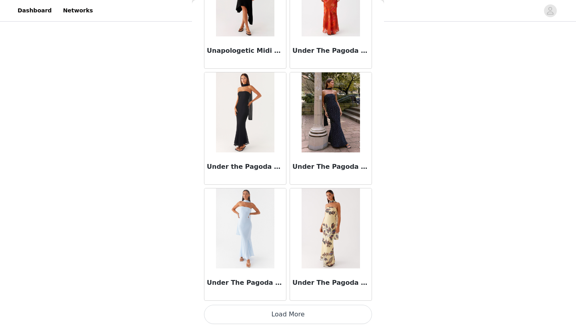
scroll to position [26423, 0]
click at [275, 317] on button "Load More" at bounding box center [288, 314] width 168 height 19
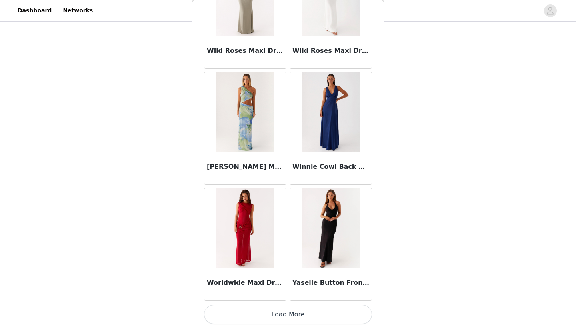
scroll to position [27583, 0]
click at [287, 312] on button "Load More" at bounding box center [288, 314] width 168 height 19
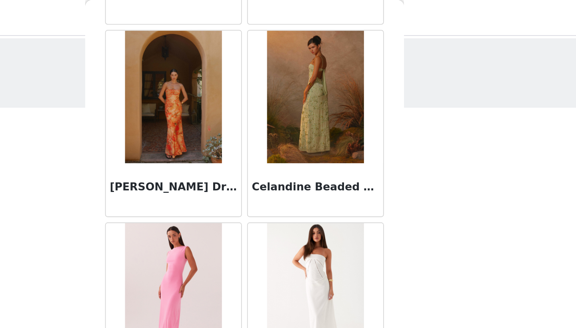
scroll to position [5128, 0]
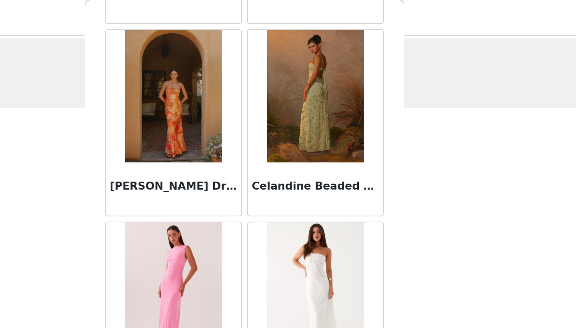
click at [302, 60] on img at bounding box center [331, 58] width 58 height 80
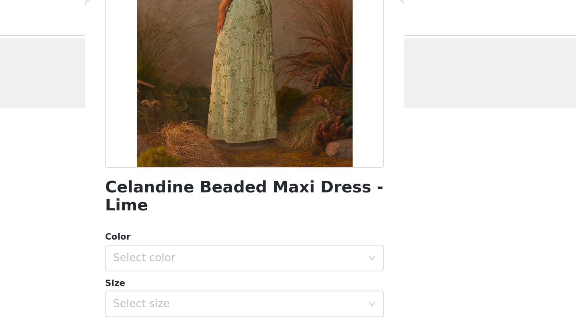
scroll to position [118, 0]
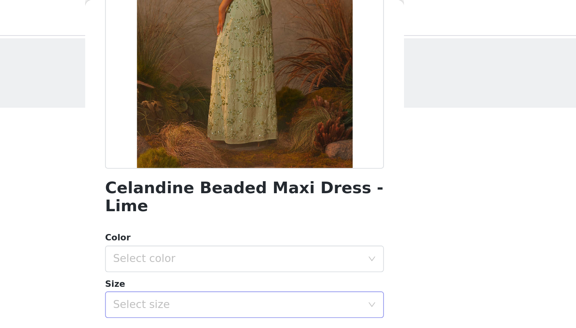
click at [209, 178] on div "Select size" at bounding box center [285, 183] width 153 height 15
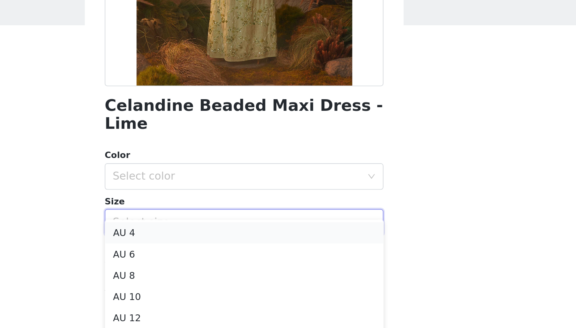
click at [204, 184] on li "AU 4" at bounding box center [288, 190] width 168 height 13
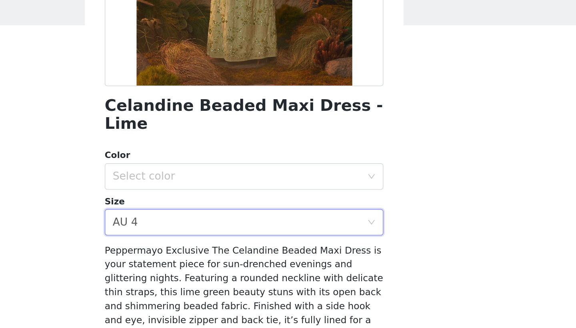
click at [204, 139] on div "Color Select color" at bounding box center [288, 151] width 168 height 25
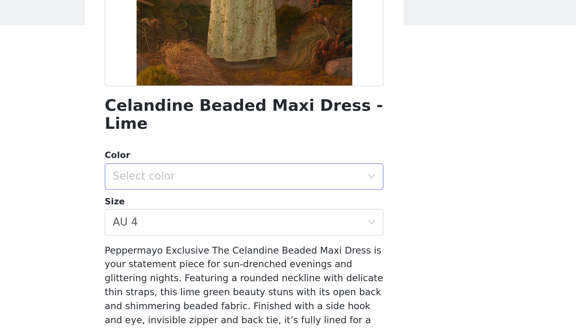
click at [209, 152] on div "Select color" at bounding box center [284, 156] width 150 height 8
click at [204, 156] on li "Lime" at bounding box center [288, 162] width 168 height 13
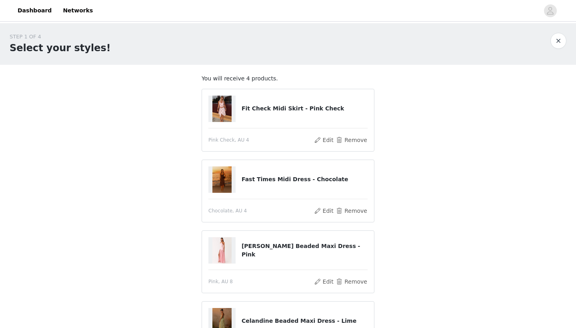
scroll to position [2, 0]
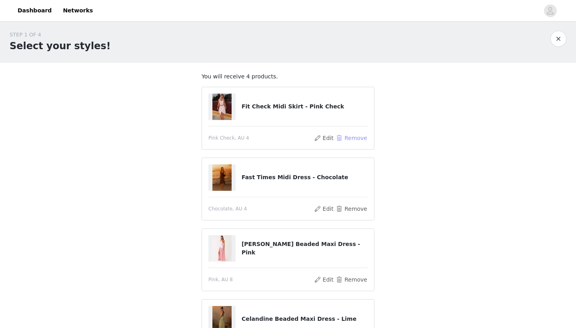
click at [342, 139] on button "Remove" at bounding box center [352, 138] width 32 height 10
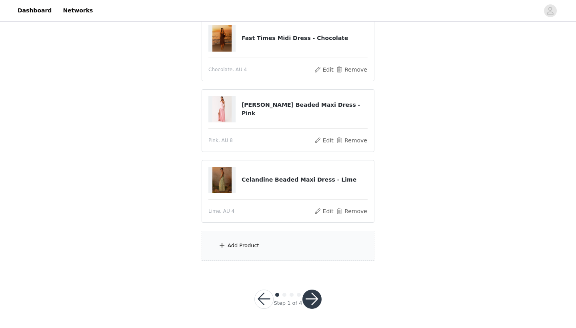
scroll to position [92, 0]
click at [246, 247] on div "Add Product" at bounding box center [244, 246] width 32 height 8
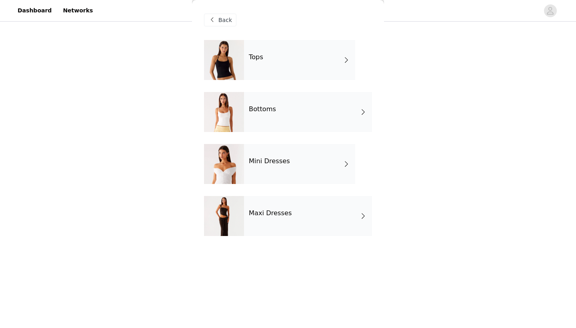
click at [261, 64] on div "Tops" at bounding box center [299, 60] width 111 height 40
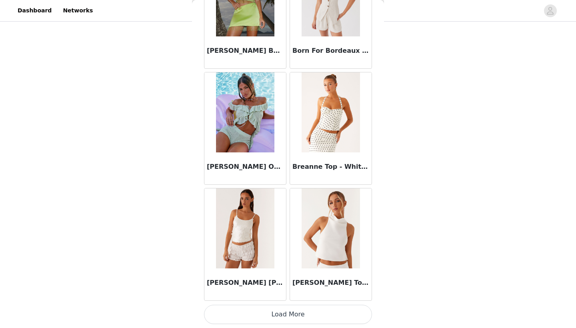
click at [279, 309] on button "Load More" at bounding box center [288, 314] width 168 height 19
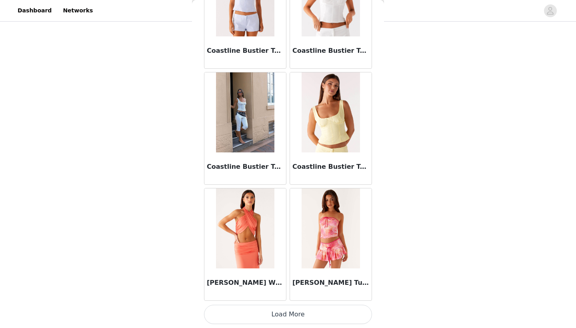
click at [282, 311] on button "Load More" at bounding box center [288, 314] width 168 height 19
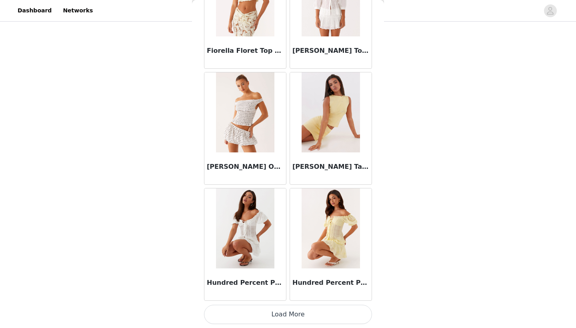
scroll to position [3217, 0]
click at [297, 311] on button "Load More" at bounding box center [288, 314] width 168 height 19
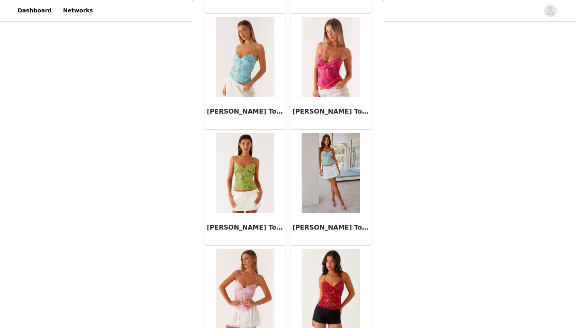
scroll to position [3740, 0]
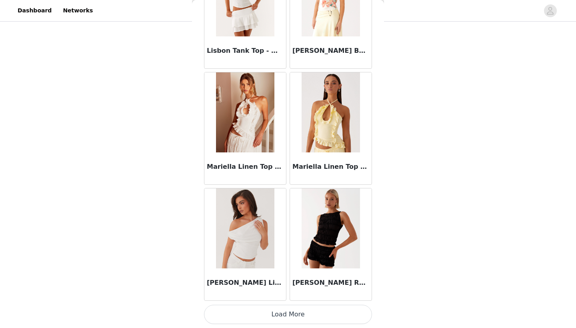
click at [288, 316] on button "Load More" at bounding box center [288, 314] width 168 height 19
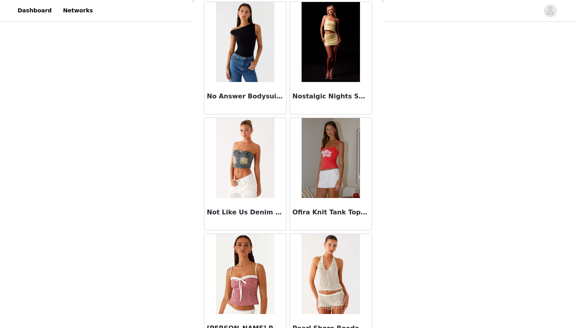
scroll to position [5376, 0]
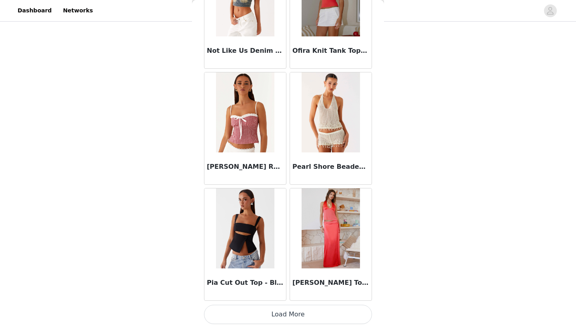
click at [290, 313] on button "Load More" at bounding box center [288, 314] width 168 height 19
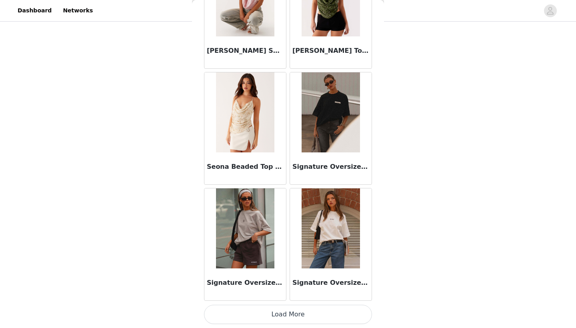
scroll to position [6698, 0]
click at [313, 310] on button "Load More" at bounding box center [288, 314] width 168 height 19
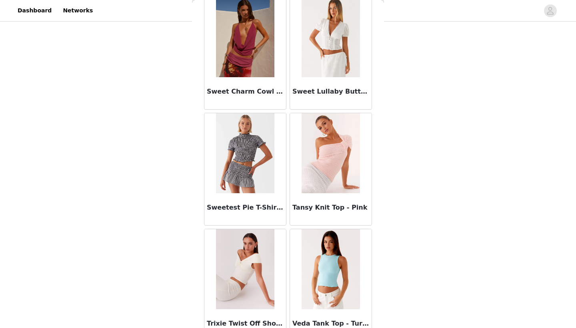
scroll to position [7588, 0]
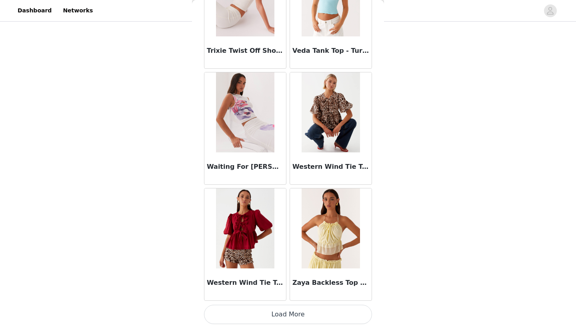
click at [300, 310] on button "Load More" at bounding box center [288, 314] width 168 height 19
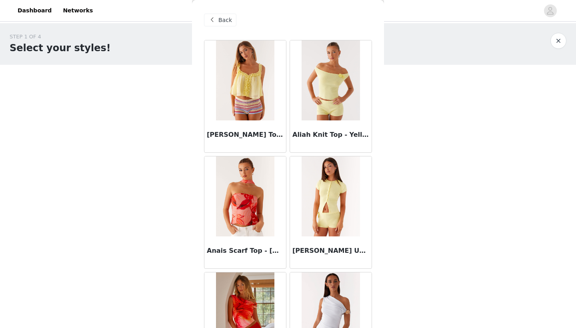
scroll to position [0, 0]
click at [214, 18] on span at bounding box center [212, 20] width 10 height 10
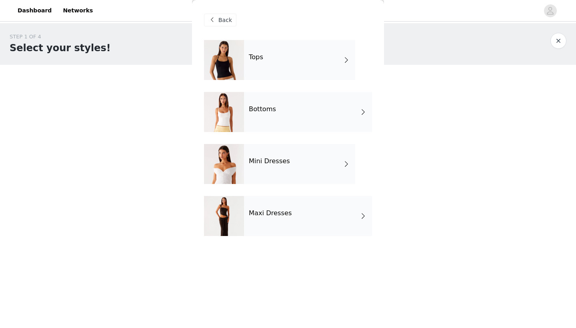
click at [254, 119] on div "Bottoms" at bounding box center [308, 112] width 128 height 40
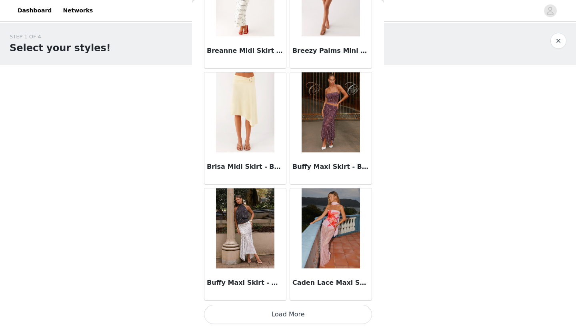
scroll to position [1, 0]
click at [272, 316] on button "Load More" at bounding box center [288, 314] width 168 height 19
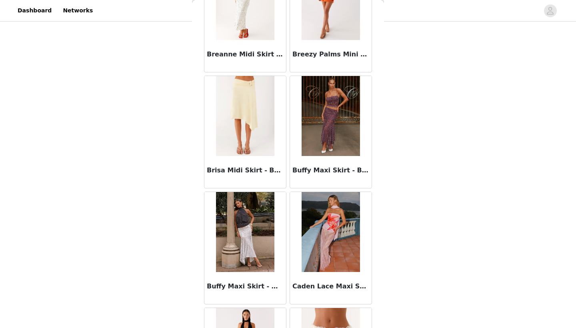
scroll to position [92, 0]
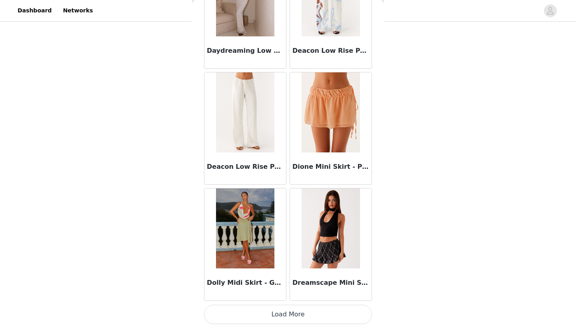
click at [276, 310] on button "Load More" at bounding box center [288, 314] width 168 height 19
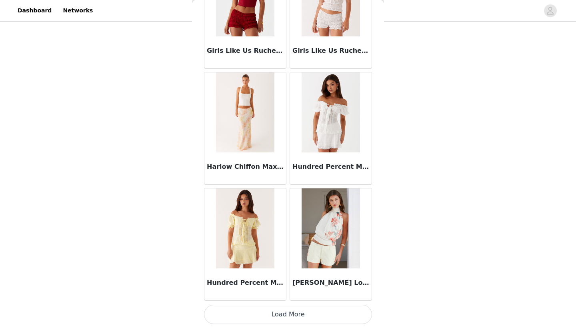
click at [275, 312] on button "Load More" at bounding box center [288, 314] width 168 height 19
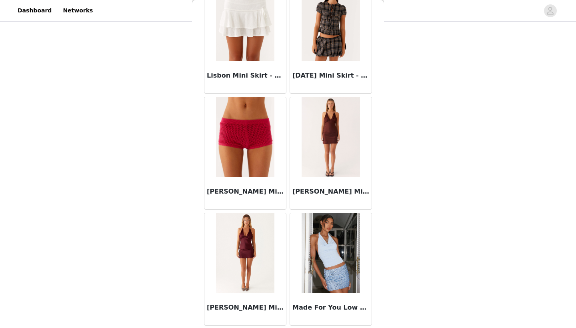
scroll to position [4228, 0]
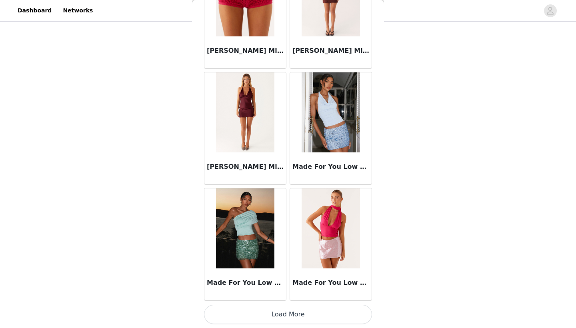
click at [276, 314] on button "Load More" at bounding box center [288, 314] width 168 height 19
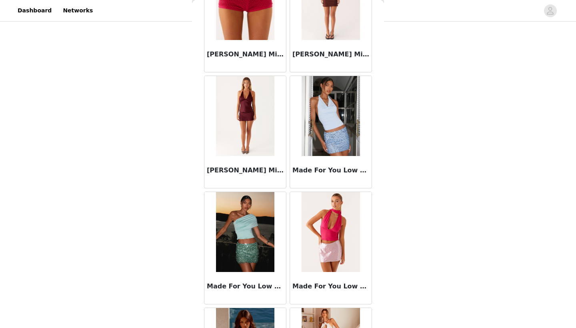
scroll to position [92, 0]
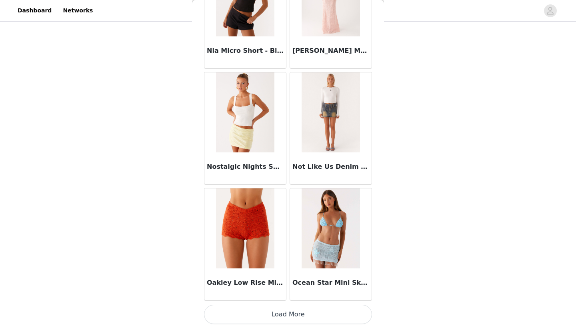
click at [271, 317] on button "Load More" at bounding box center [288, 314] width 168 height 19
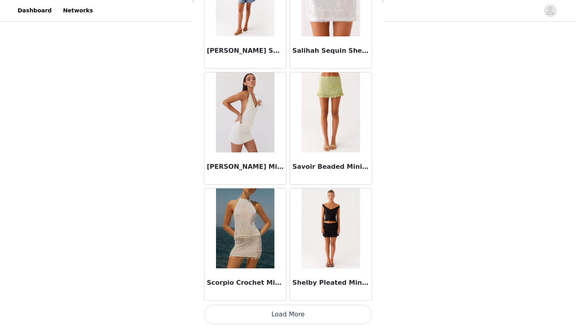
click at [274, 314] on button "Load More" at bounding box center [288, 314] width 168 height 19
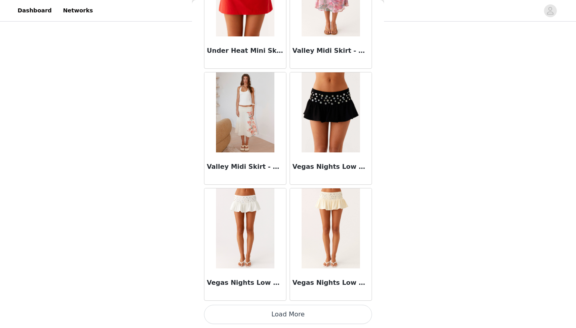
click at [284, 316] on button "Load More" at bounding box center [288, 314] width 168 height 19
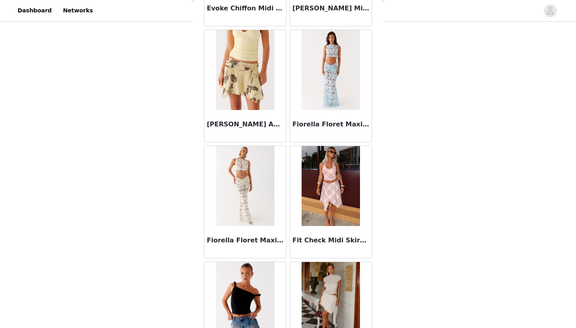
scroll to position [2664, 0]
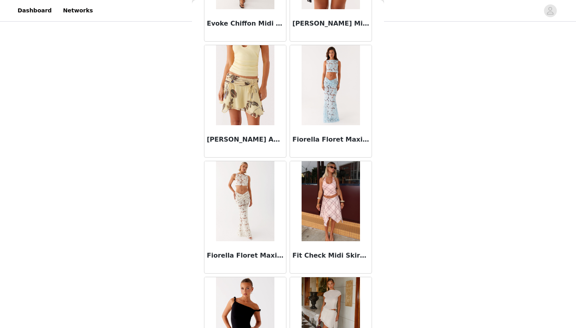
click at [338, 196] on img at bounding box center [331, 201] width 58 height 80
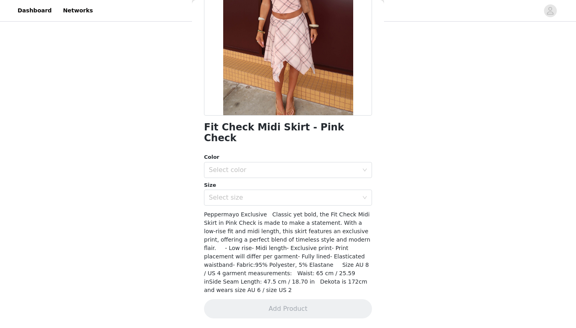
scroll to position [85, 0]
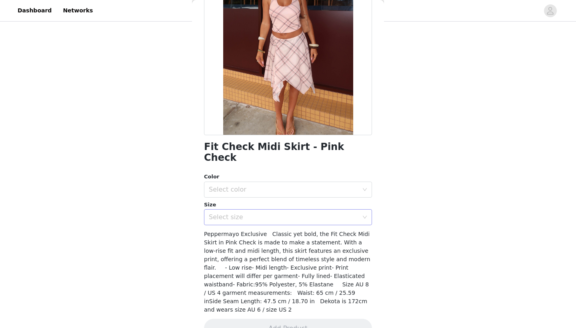
click at [321, 213] on div "Select size" at bounding box center [284, 217] width 150 height 8
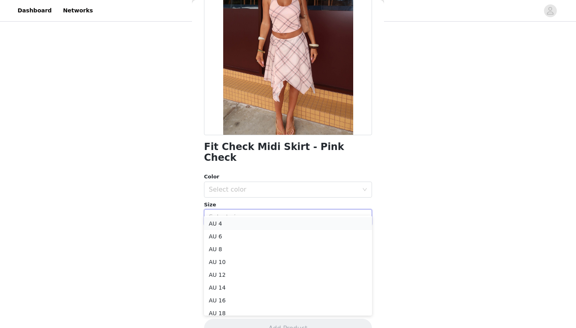
click at [312, 222] on li "AU 4" at bounding box center [288, 223] width 168 height 13
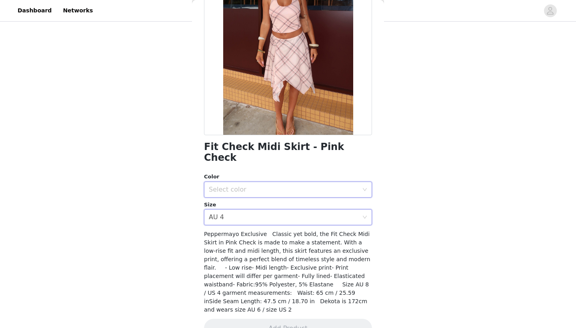
click at [318, 182] on div "Select color" at bounding box center [288, 190] width 168 height 16
click at [318, 186] on div "Select color" at bounding box center [284, 190] width 150 height 8
click at [302, 186] on div "Select color" at bounding box center [284, 190] width 150 height 8
click at [301, 196] on li "Pink Check" at bounding box center [288, 196] width 168 height 13
click at [292, 319] on button "Add Product" at bounding box center [288, 328] width 168 height 19
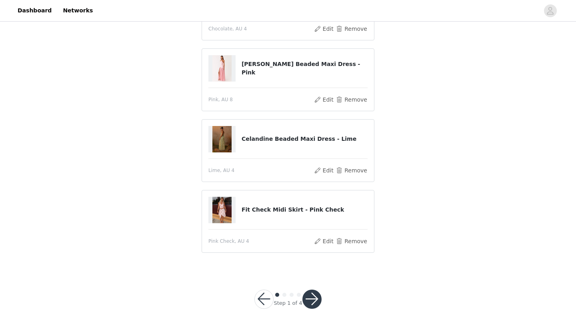
scroll to position [111, 0]
click at [312, 303] on button "button" at bounding box center [311, 299] width 19 height 19
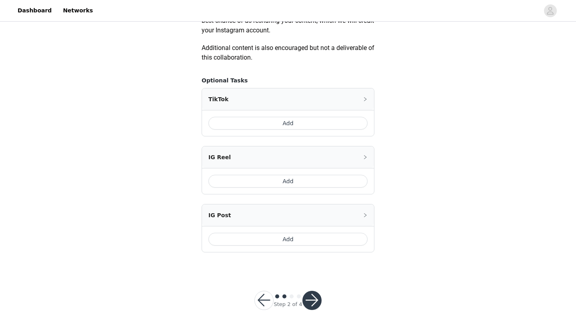
scroll to position [450, 0]
click at [296, 239] on button "Add" at bounding box center [287, 239] width 159 height 13
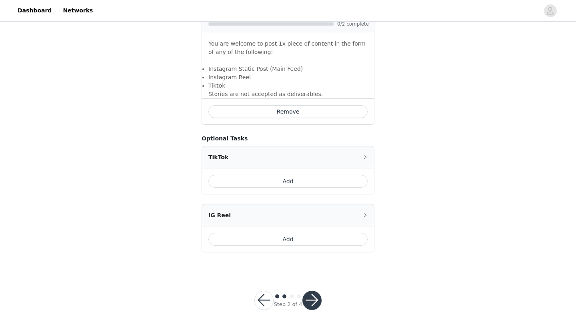
scroll to position [550, 0]
click at [302, 301] on button "button" at bounding box center [311, 300] width 19 height 19
click at [304, 300] on div at bounding box center [311, 300] width 19 height 19
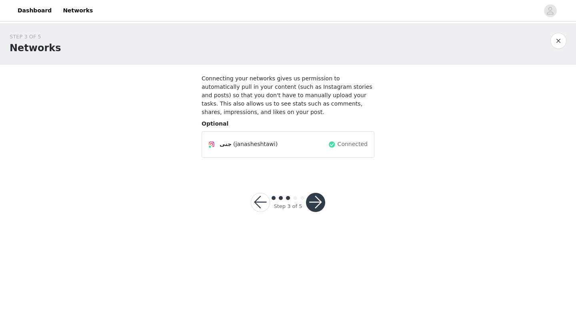
click at [313, 199] on button "button" at bounding box center [315, 202] width 19 height 19
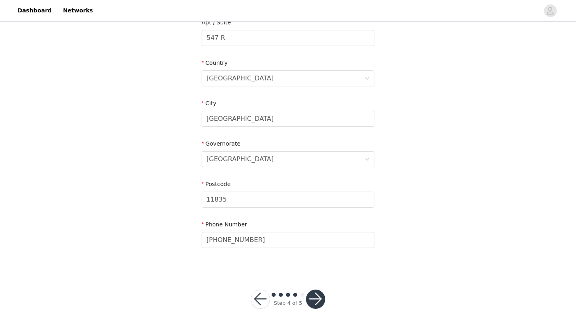
scroll to position [217, 0]
click at [308, 296] on button "button" at bounding box center [315, 299] width 19 height 19
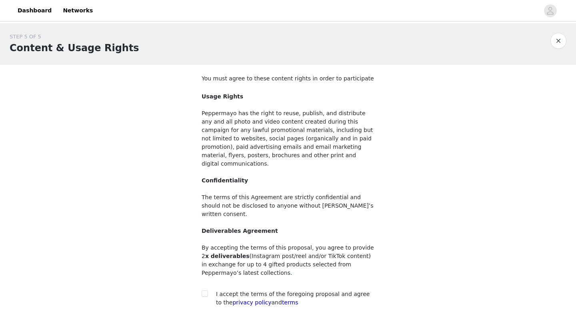
scroll to position [5, 0]
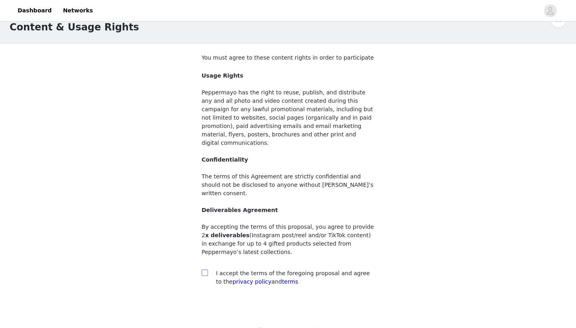
click at [205, 270] on input "checkbox" at bounding box center [205, 273] width 6 height 6
checkbox input "true"
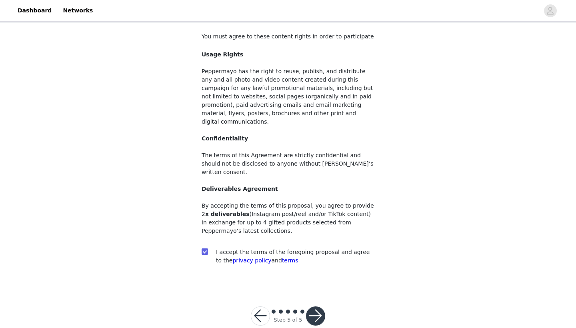
scroll to position [42, 0]
click at [316, 307] on button "button" at bounding box center [315, 316] width 19 height 19
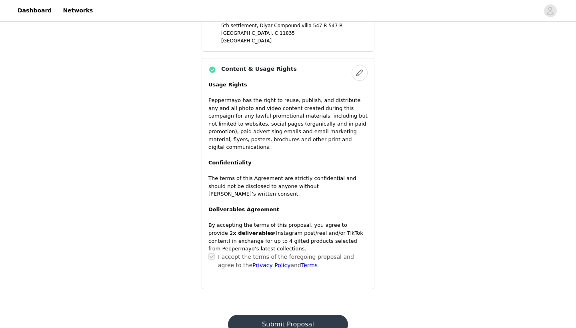
click at [305, 315] on button "Submit Proposal" at bounding box center [288, 324] width 120 height 19
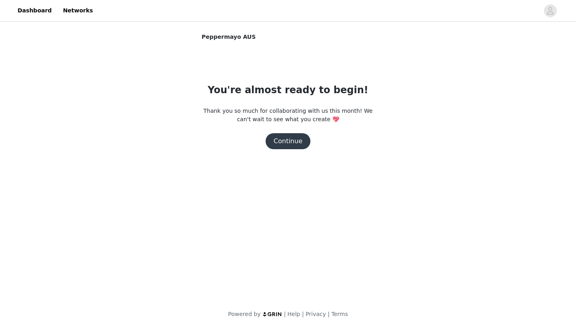
click at [291, 144] on button "Continue" at bounding box center [288, 141] width 45 height 16
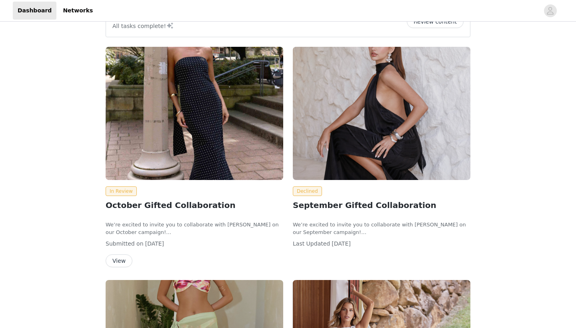
scroll to position [124, 0]
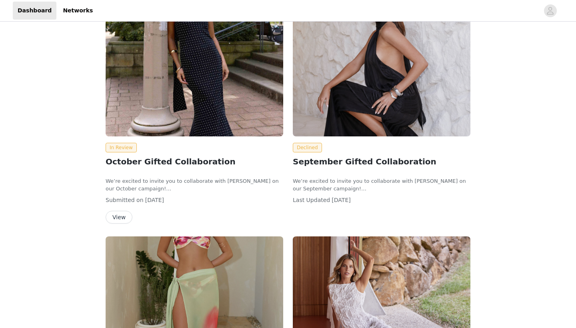
click at [310, 125] on img at bounding box center [382, 69] width 178 height 133
click at [306, 149] on span "Declined" at bounding box center [307, 148] width 29 height 10
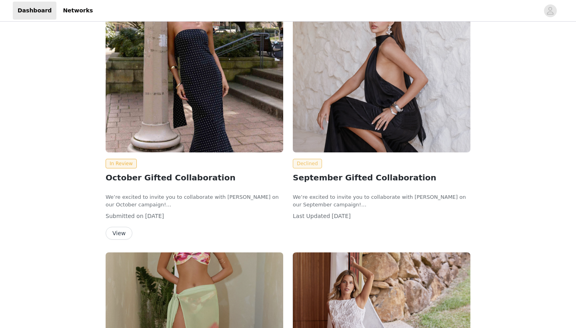
scroll to position [104, 0]
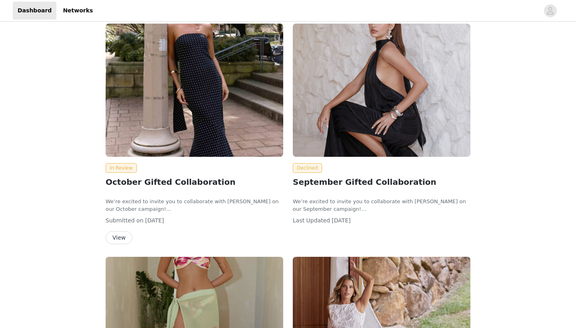
click at [327, 101] on img at bounding box center [382, 90] width 178 height 133
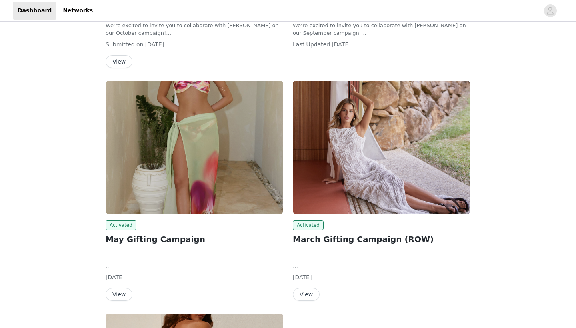
scroll to position [-16, 0]
